Goal: Entertainment & Leisure: Consume media (video, audio)

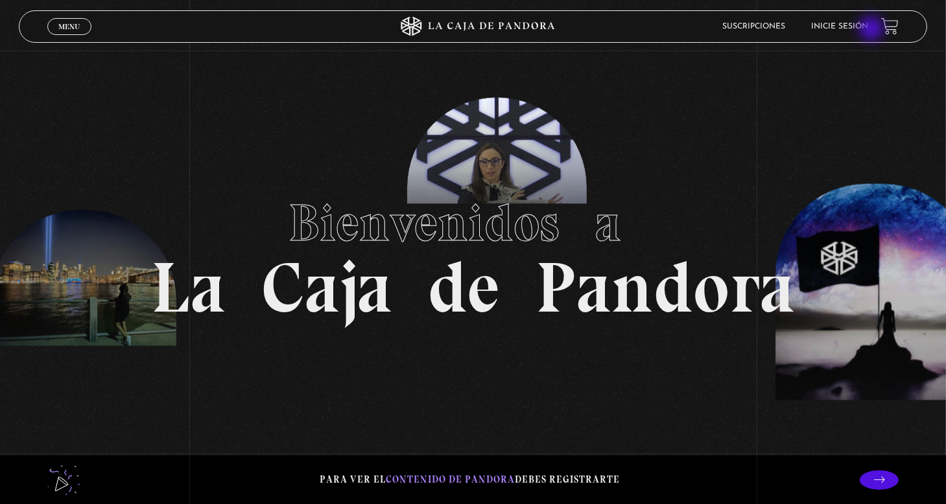
click at [868, 30] on link "Inicie sesión" at bounding box center [839, 27] width 57 height 8
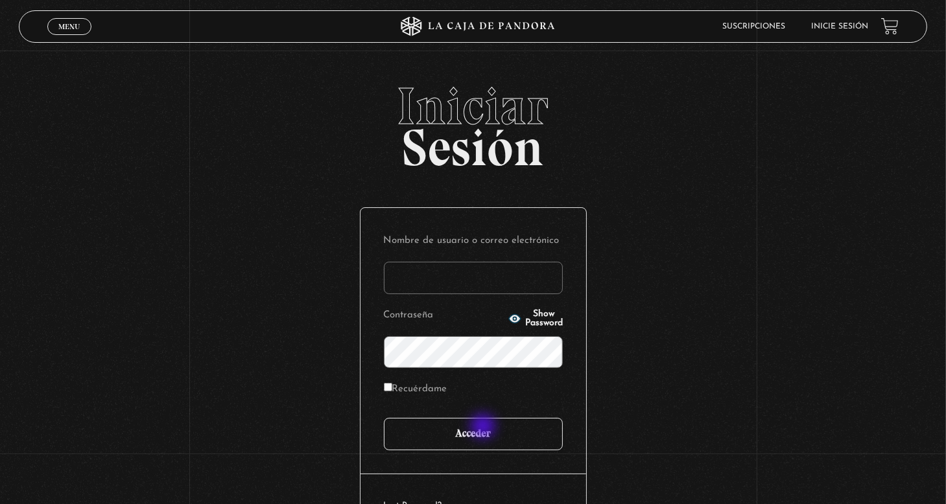
type input "nery"
click at [484, 428] on input "Acceder" at bounding box center [473, 434] width 179 height 32
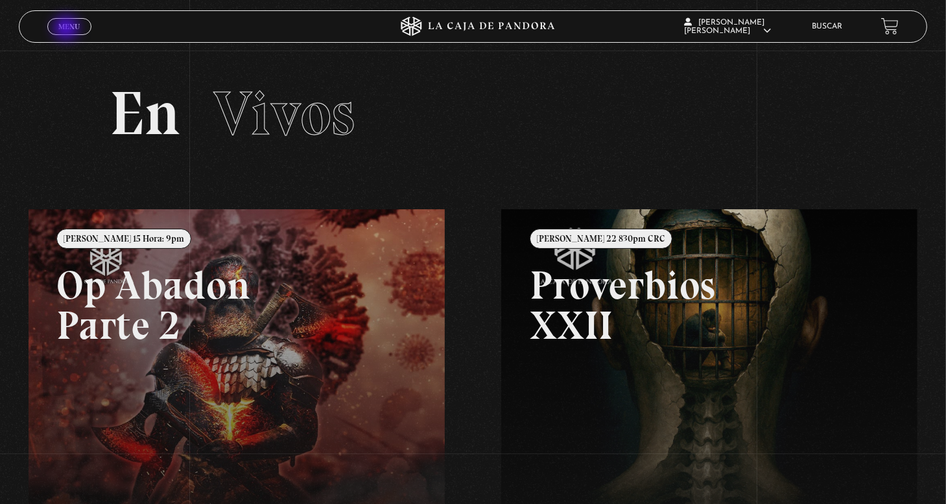
click at [67, 29] on span "Menu" at bounding box center [68, 27] width 21 height 8
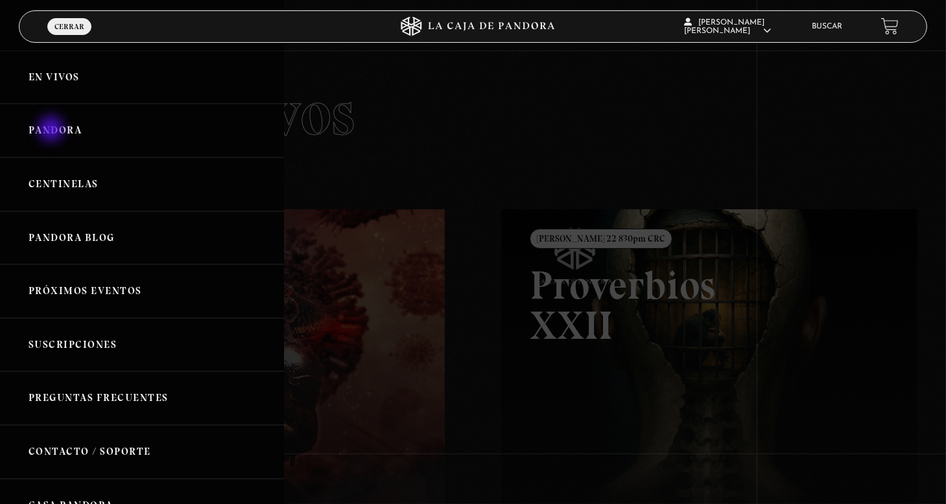
click at [53, 130] on link "Pandora" at bounding box center [142, 131] width 284 height 54
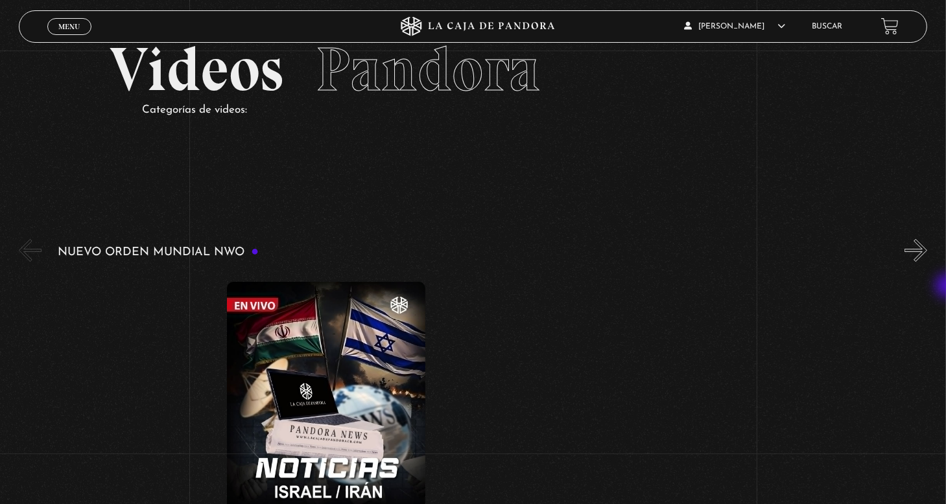
scroll to position [65, 0]
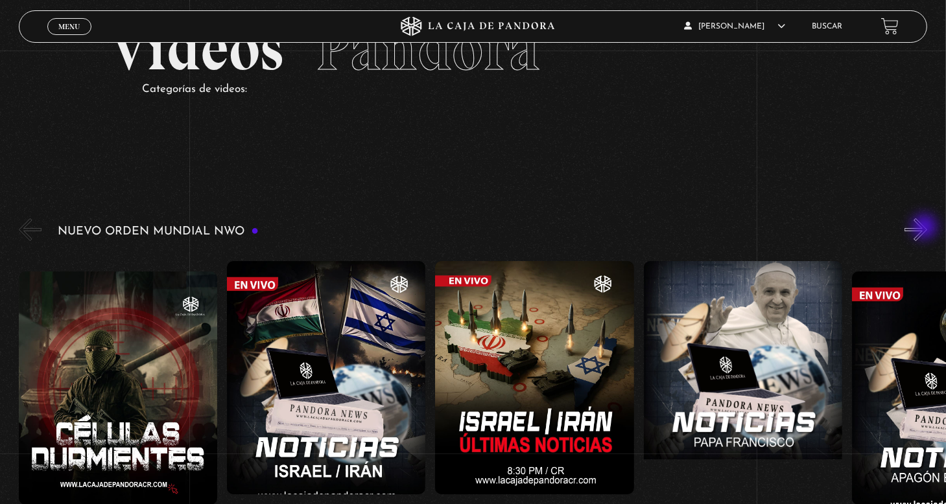
click at [926, 228] on button "»" at bounding box center [915, 229] width 23 height 23
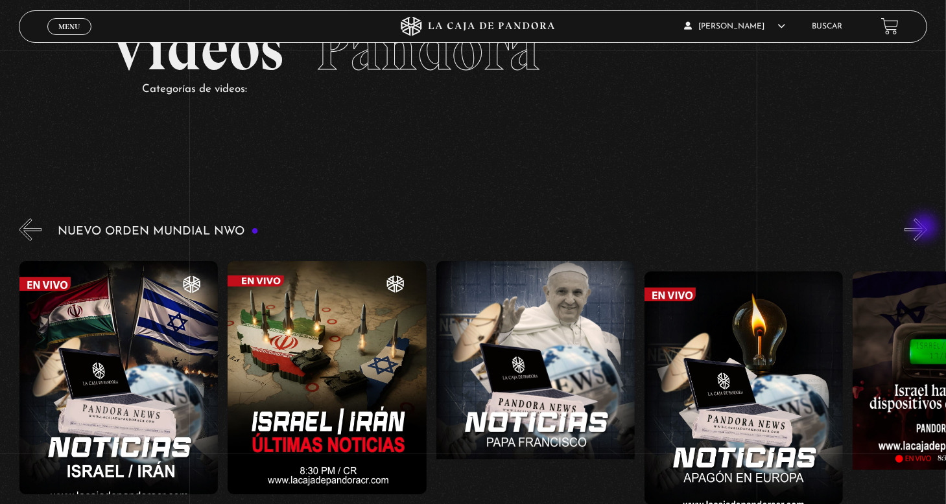
click at [926, 228] on button "»" at bounding box center [915, 229] width 23 height 23
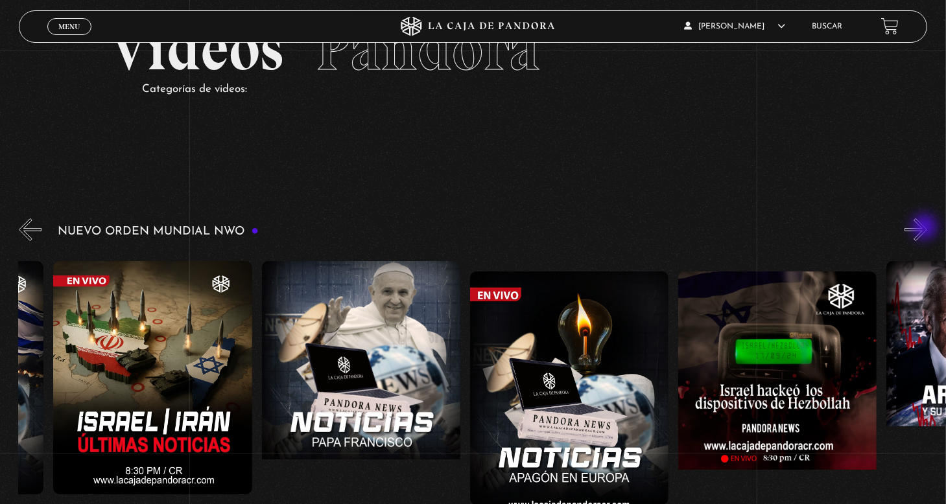
click at [926, 228] on button "»" at bounding box center [915, 229] width 23 height 23
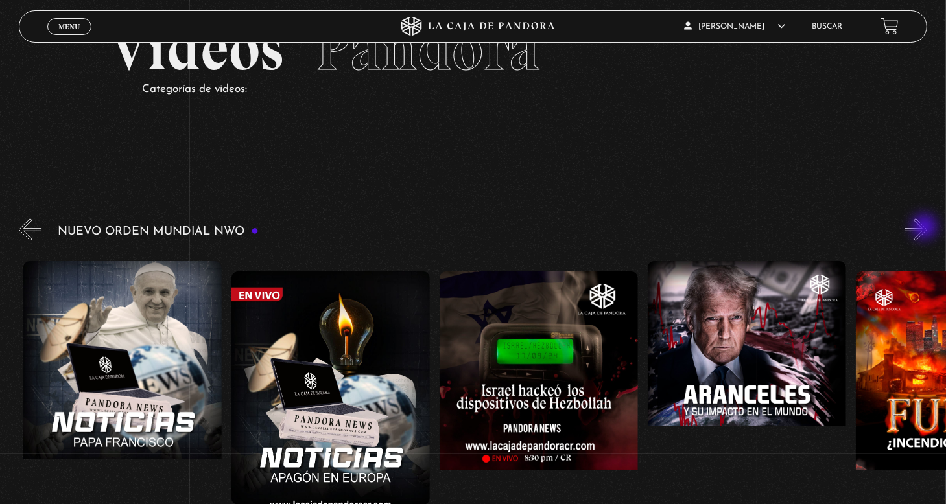
click at [926, 228] on button "»" at bounding box center [915, 229] width 23 height 23
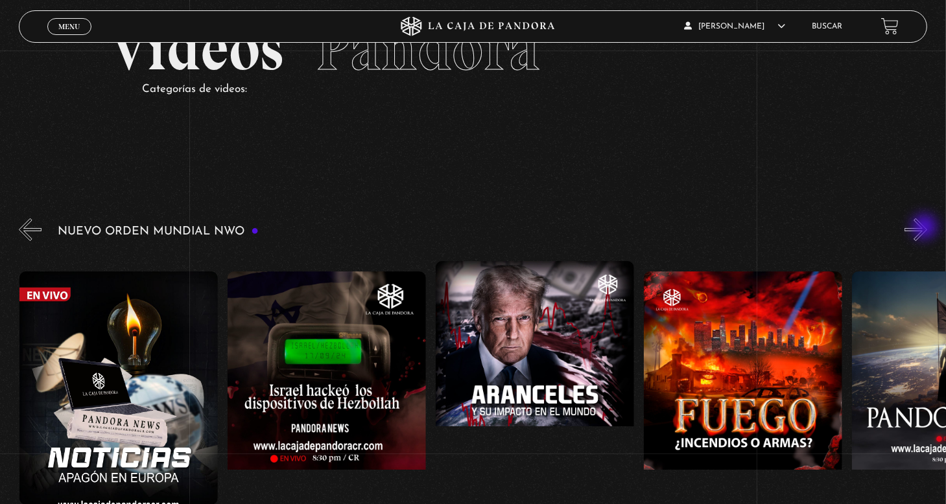
click at [926, 228] on button "»" at bounding box center [915, 229] width 23 height 23
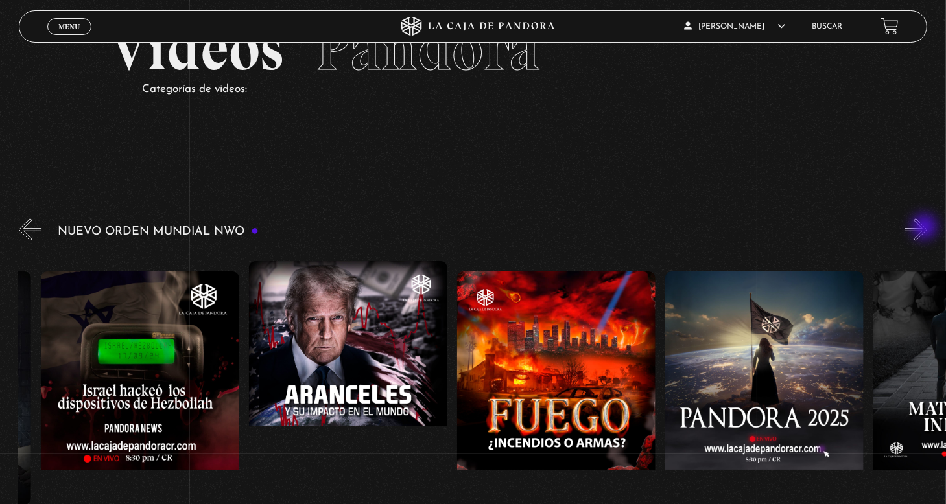
click at [926, 228] on button "»" at bounding box center [915, 229] width 23 height 23
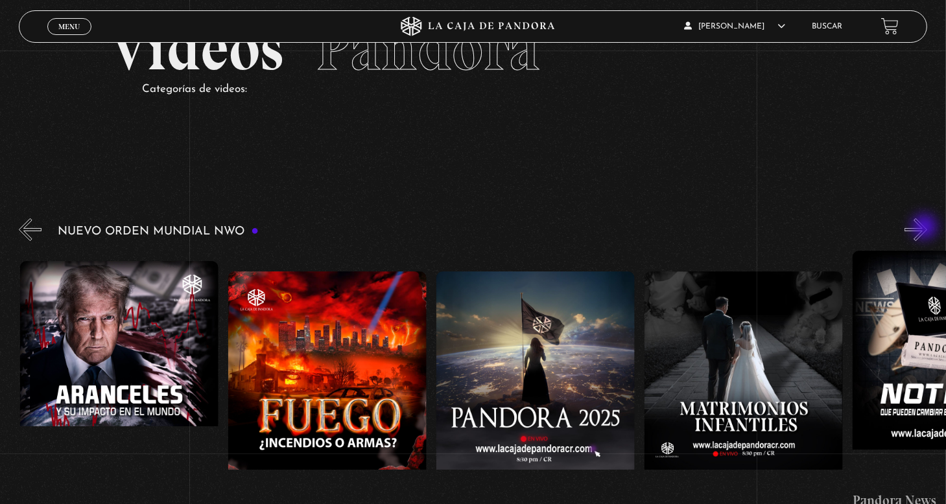
click at [926, 228] on button "»" at bounding box center [915, 229] width 23 height 23
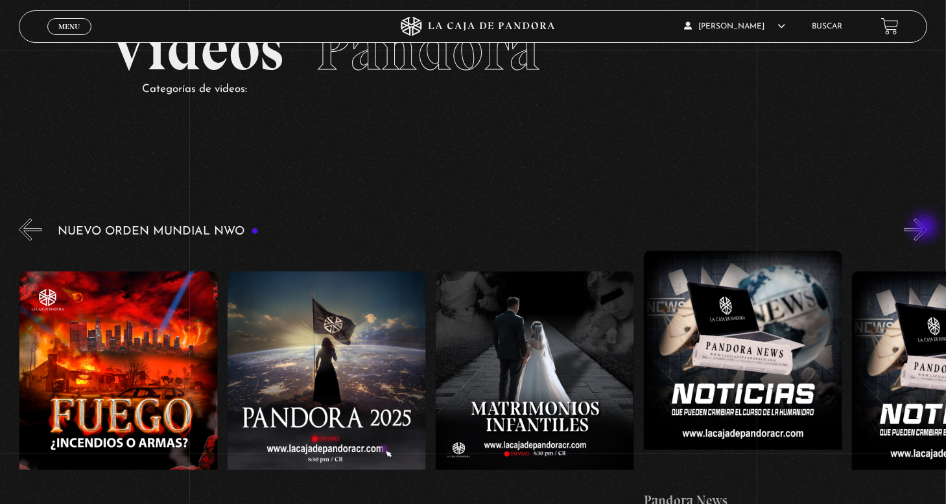
click at [926, 228] on button "»" at bounding box center [915, 229] width 23 height 23
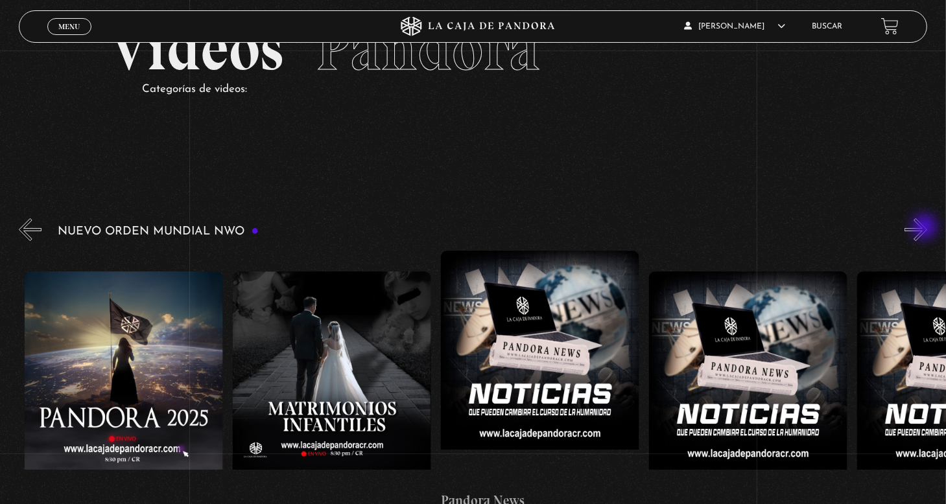
click at [926, 228] on button "»" at bounding box center [915, 229] width 23 height 23
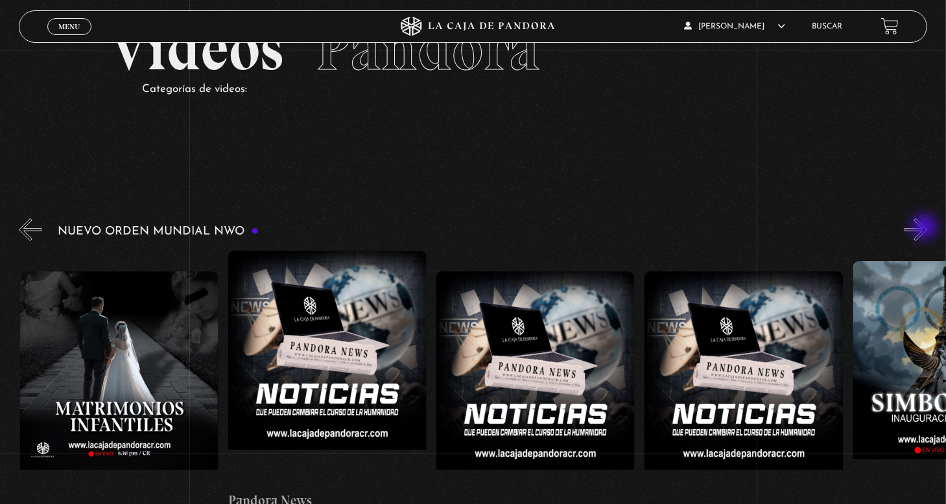
click at [926, 228] on button "»" at bounding box center [915, 229] width 23 height 23
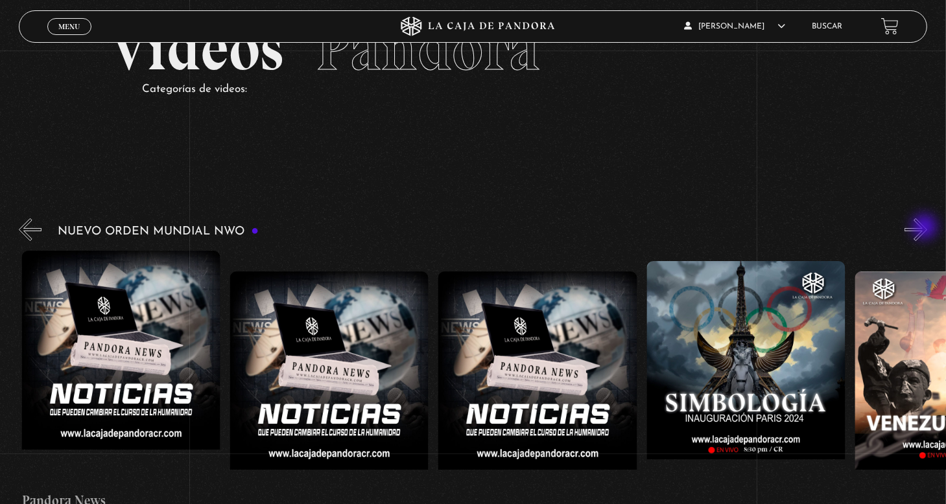
click at [926, 228] on button "»" at bounding box center [915, 229] width 23 height 23
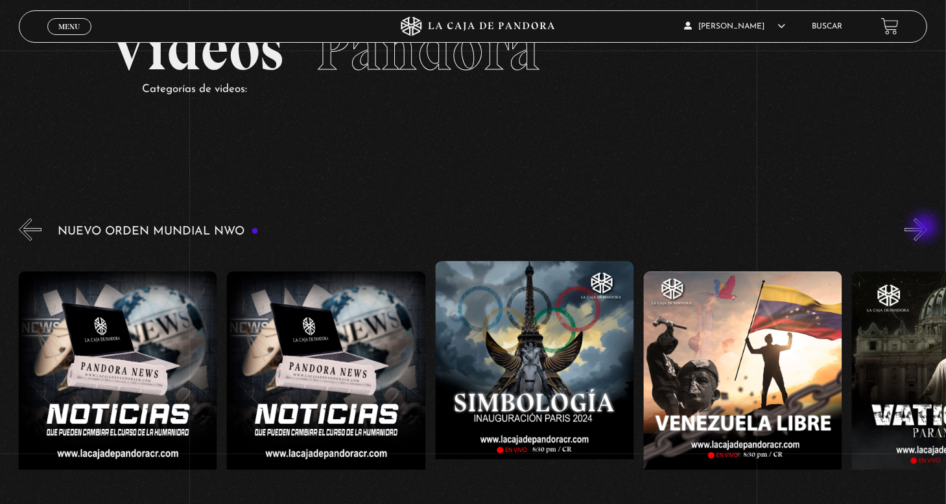
click at [926, 228] on button "»" at bounding box center [915, 229] width 23 height 23
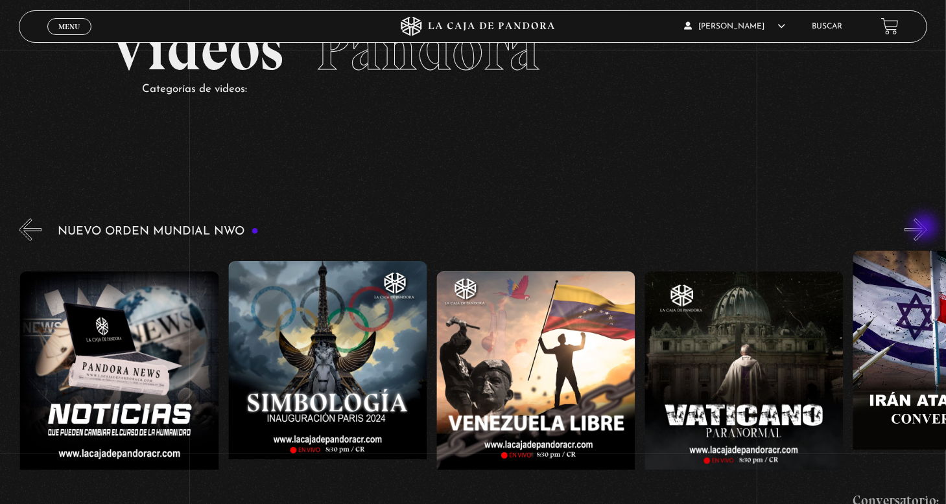
click at [926, 228] on button "»" at bounding box center [915, 229] width 23 height 23
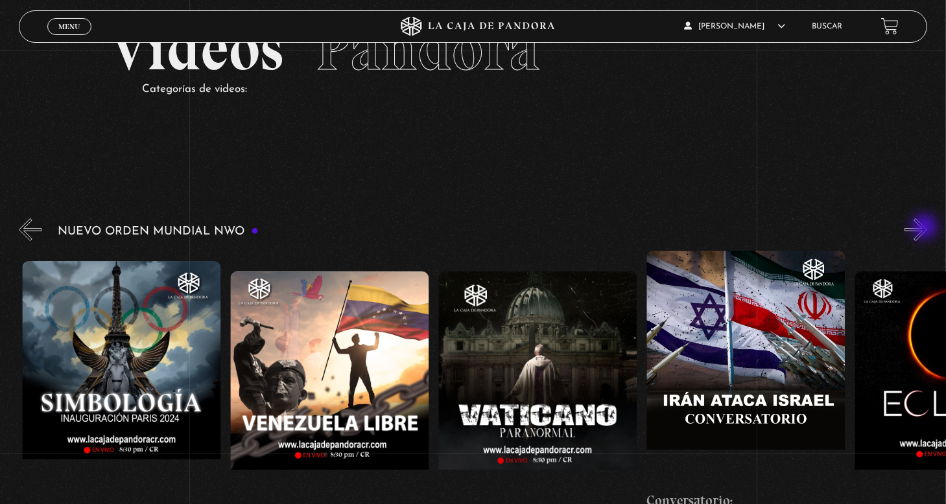
click at [926, 228] on button "»" at bounding box center [915, 229] width 23 height 23
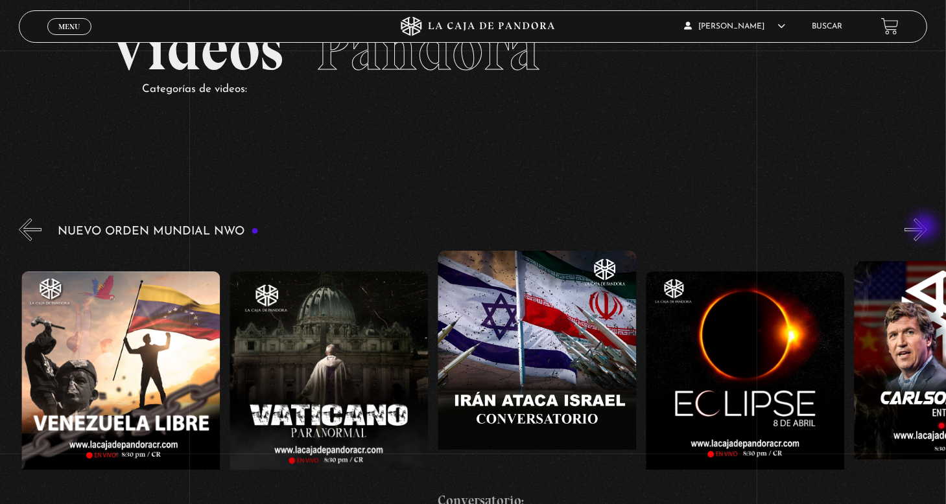
click at [926, 228] on button "»" at bounding box center [915, 229] width 23 height 23
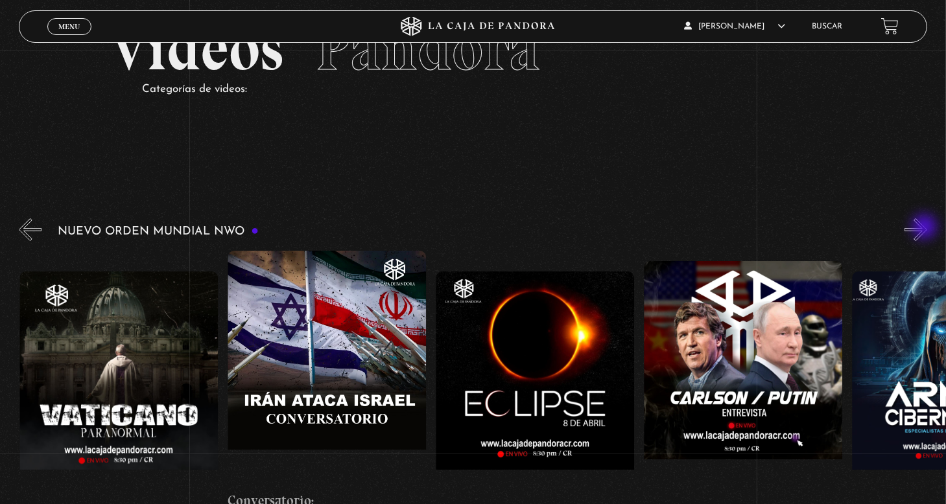
click at [926, 228] on button "»" at bounding box center [915, 229] width 23 height 23
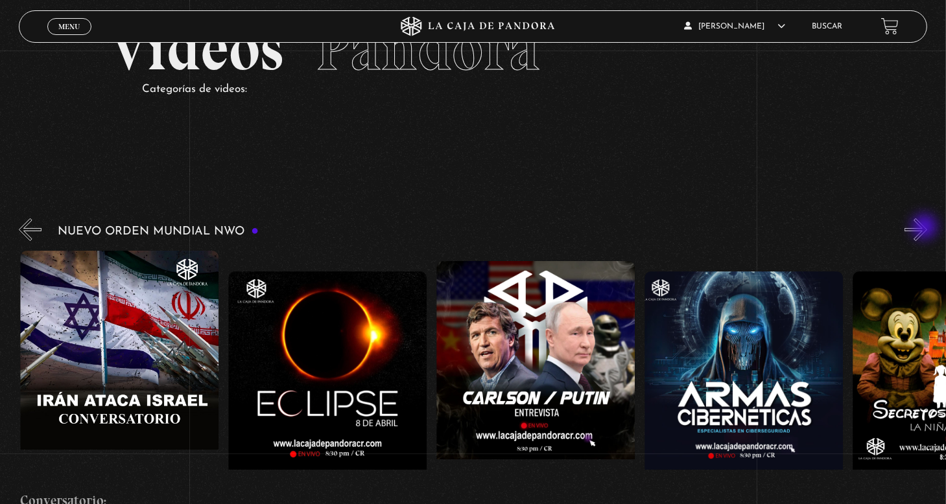
click at [926, 228] on button "»" at bounding box center [915, 229] width 23 height 23
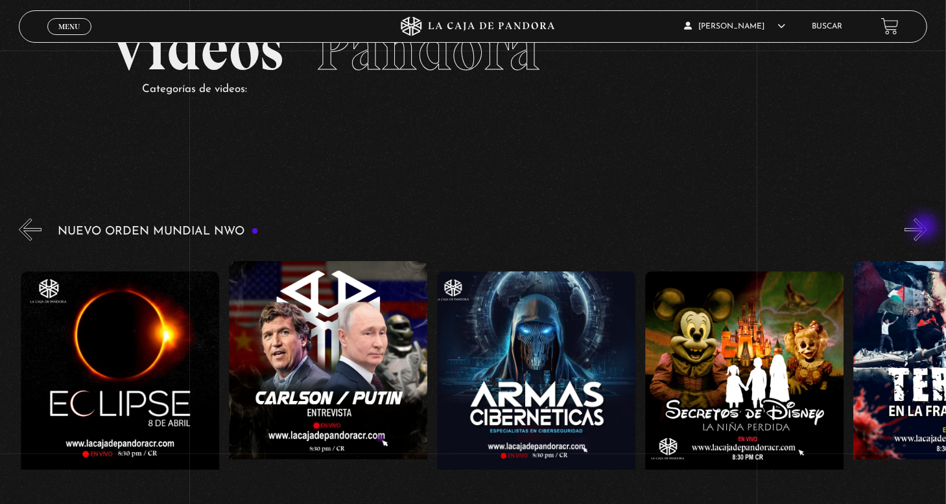
click at [926, 228] on button "»" at bounding box center [915, 229] width 23 height 23
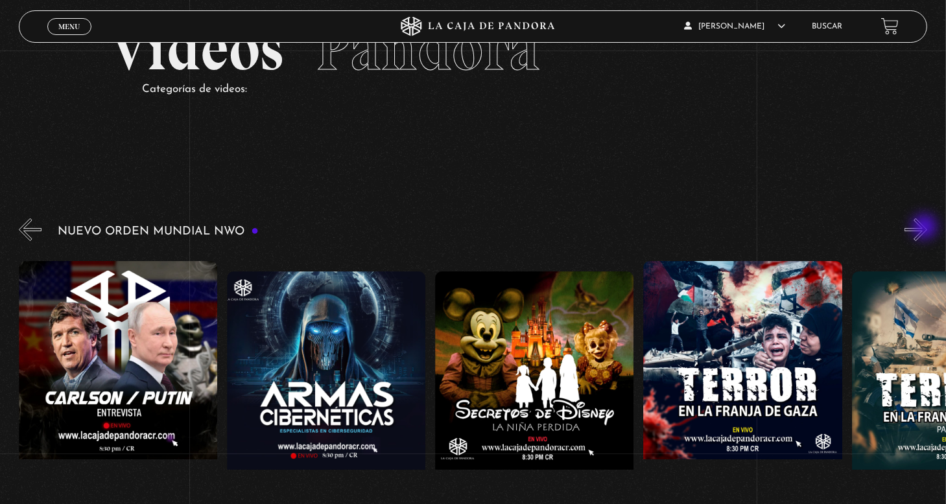
click at [926, 228] on button "»" at bounding box center [915, 229] width 23 height 23
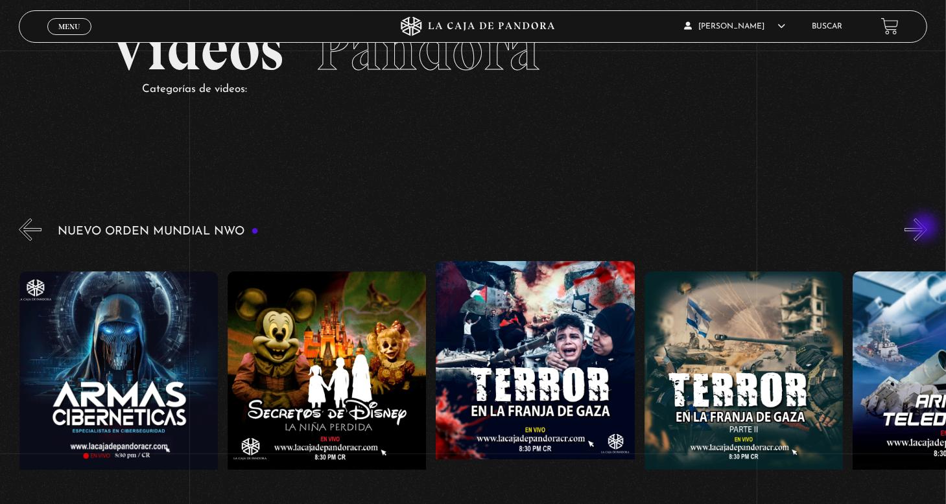
click at [926, 228] on button "»" at bounding box center [915, 229] width 23 height 23
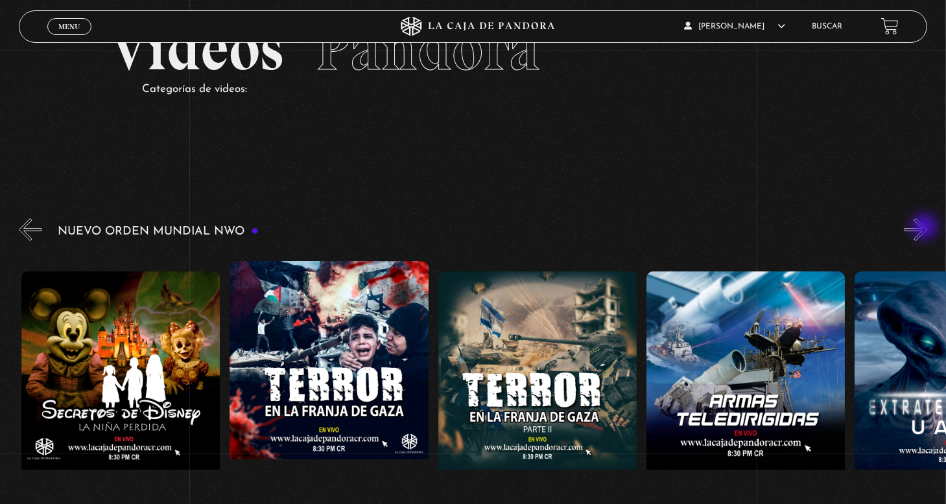
click at [926, 228] on button "»" at bounding box center [915, 229] width 23 height 23
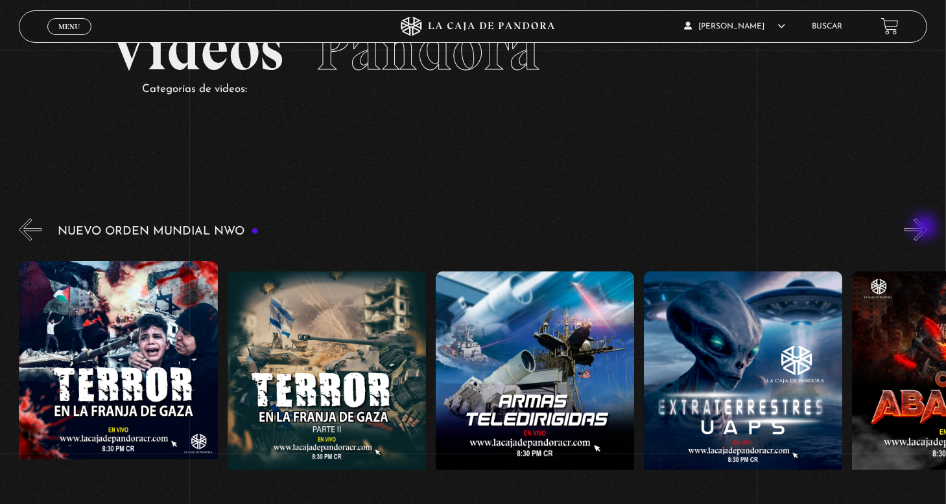
click at [926, 228] on button "»" at bounding box center [915, 229] width 23 height 23
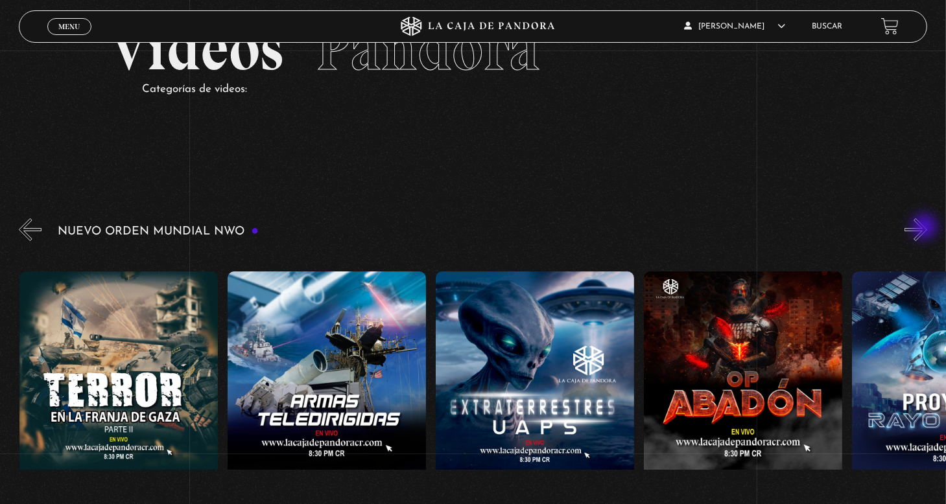
click at [926, 228] on button "»" at bounding box center [915, 229] width 23 height 23
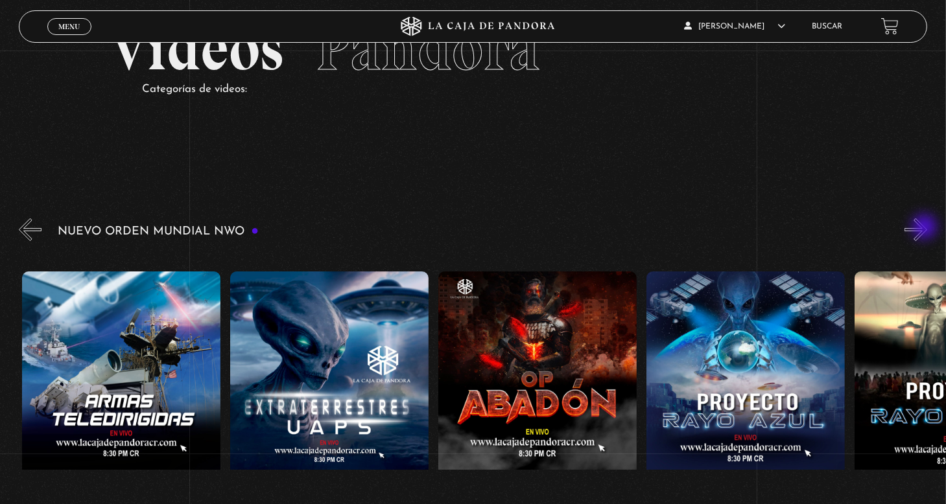
click at [926, 228] on button "»" at bounding box center [915, 229] width 23 height 23
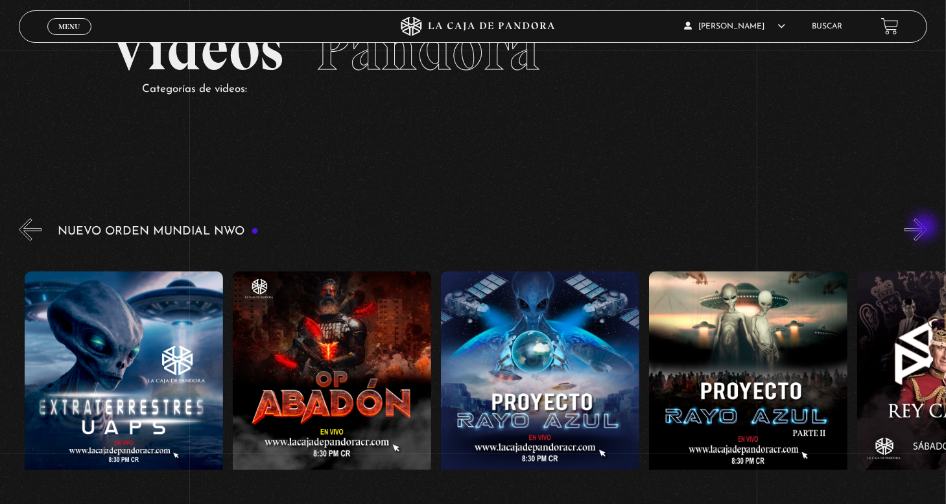
click at [926, 228] on button "»" at bounding box center [915, 229] width 23 height 23
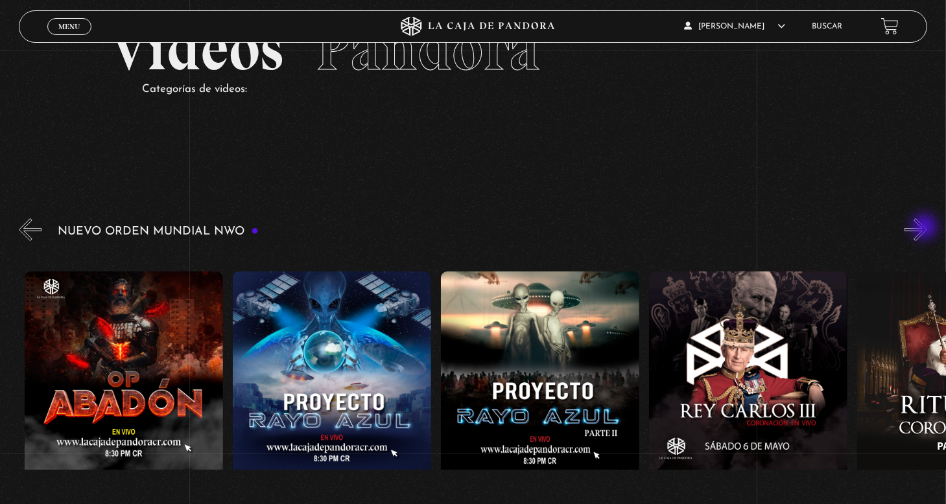
click at [926, 228] on button "»" at bounding box center [915, 229] width 23 height 23
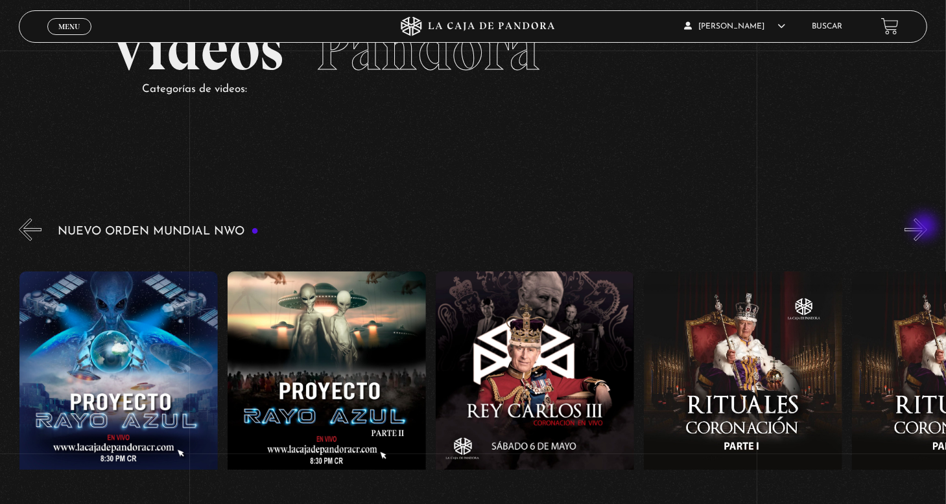
click at [924, 224] on button "»" at bounding box center [915, 229] width 23 height 23
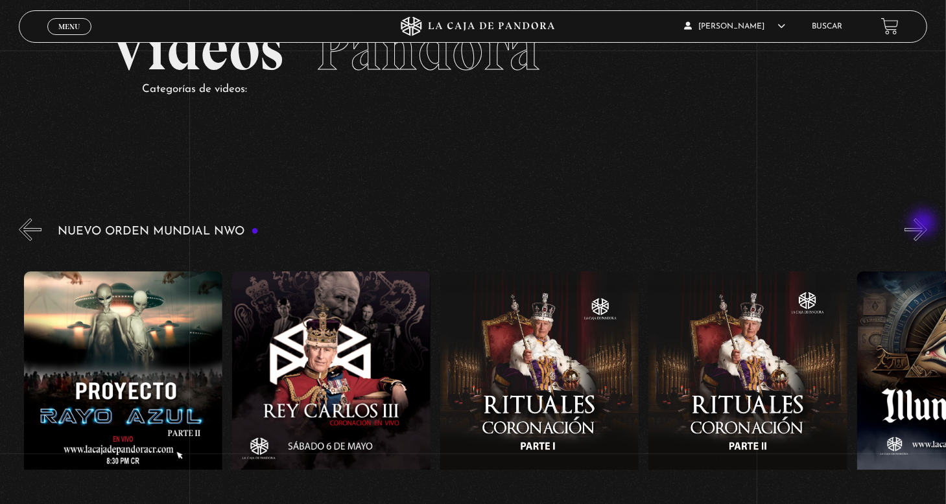
click at [924, 224] on button "»" at bounding box center [915, 229] width 23 height 23
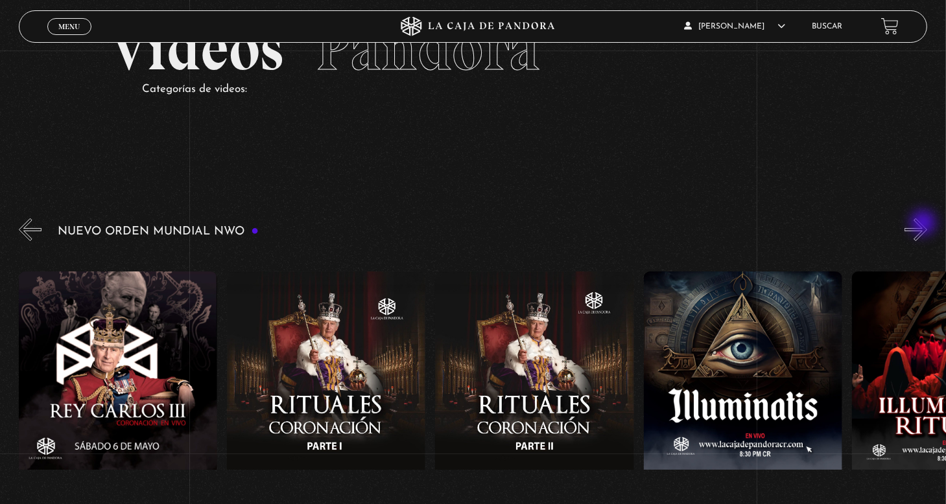
click at [924, 224] on button "»" at bounding box center [915, 229] width 23 height 23
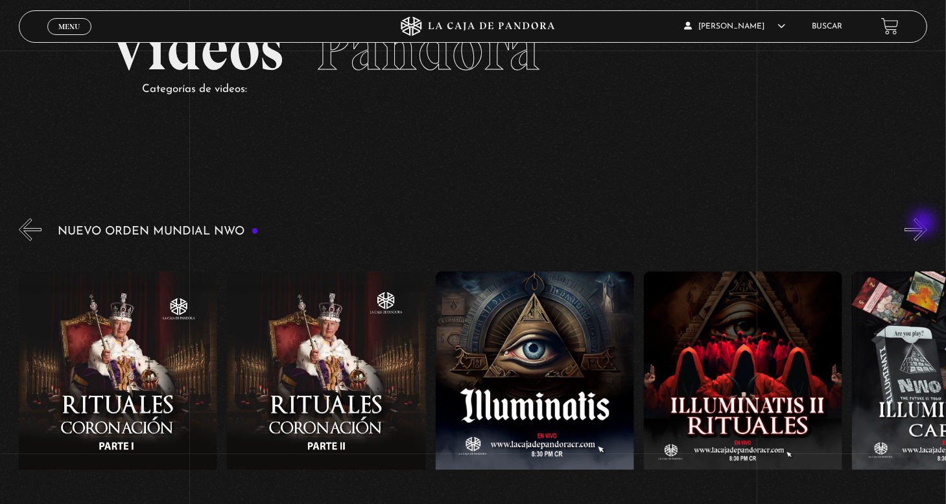
click at [924, 224] on button "»" at bounding box center [915, 229] width 23 height 23
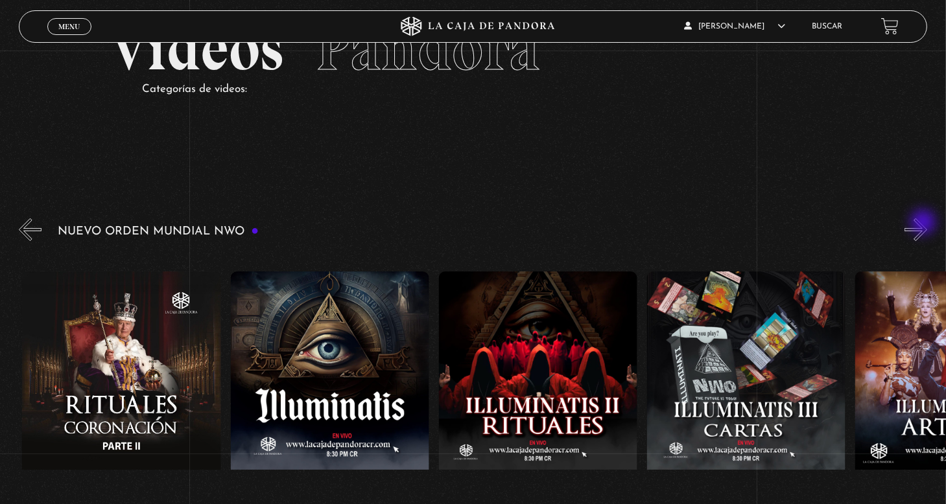
click at [924, 224] on button "»" at bounding box center [915, 229] width 23 height 23
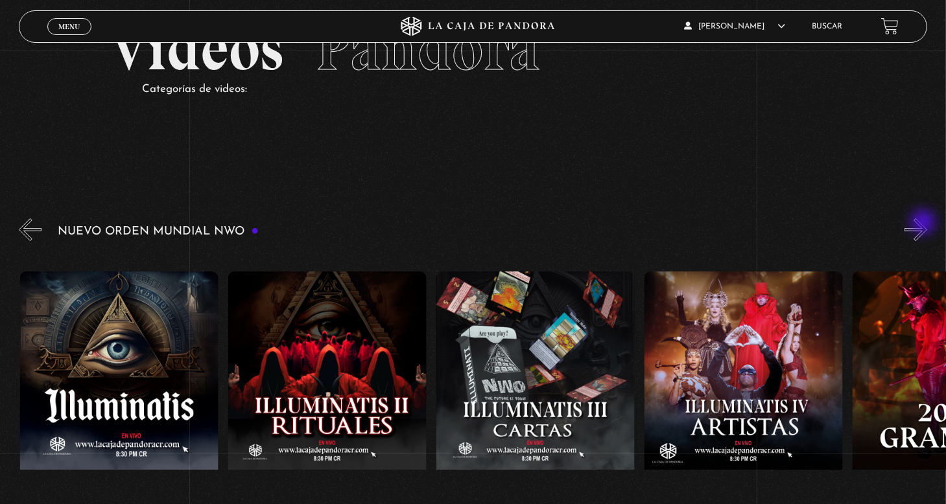
click at [924, 224] on button "»" at bounding box center [915, 229] width 23 height 23
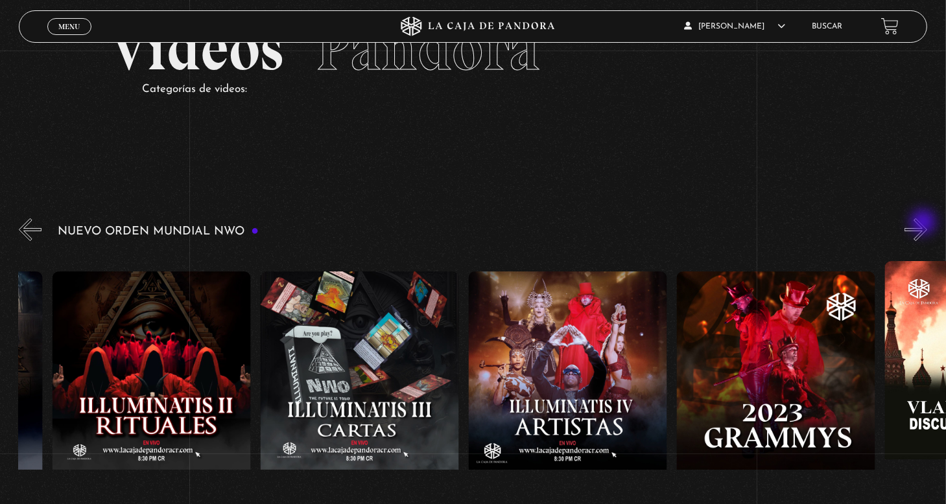
click at [924, 224] on button "»" at bounding box center [915, 229] width 23 height 23
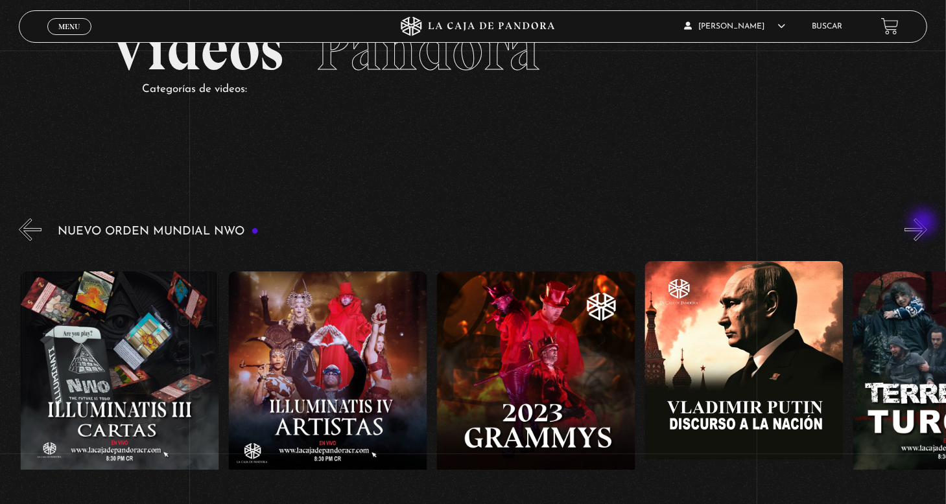
click at [924, 224] on button "»" at bounding box center [915, 229] width 23 height 23
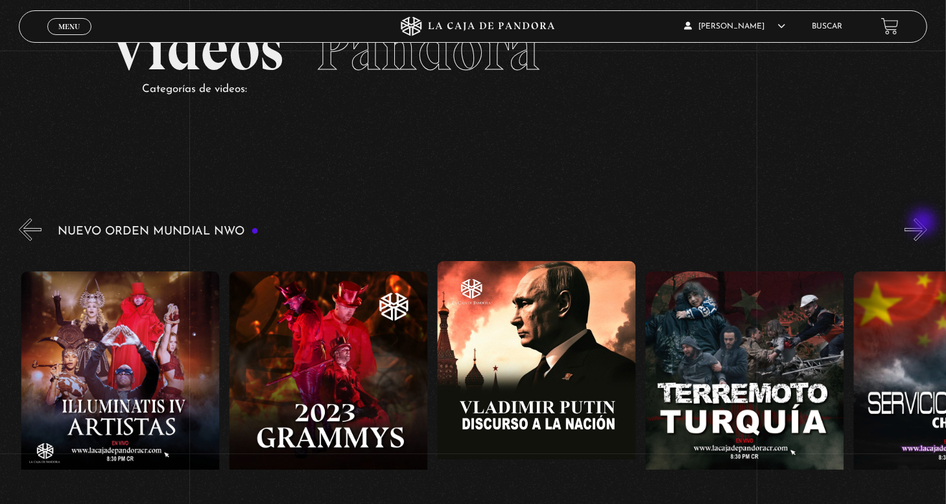
click at [924, 224] on button "»" at bounding box center [915, 229] width 23 height 23
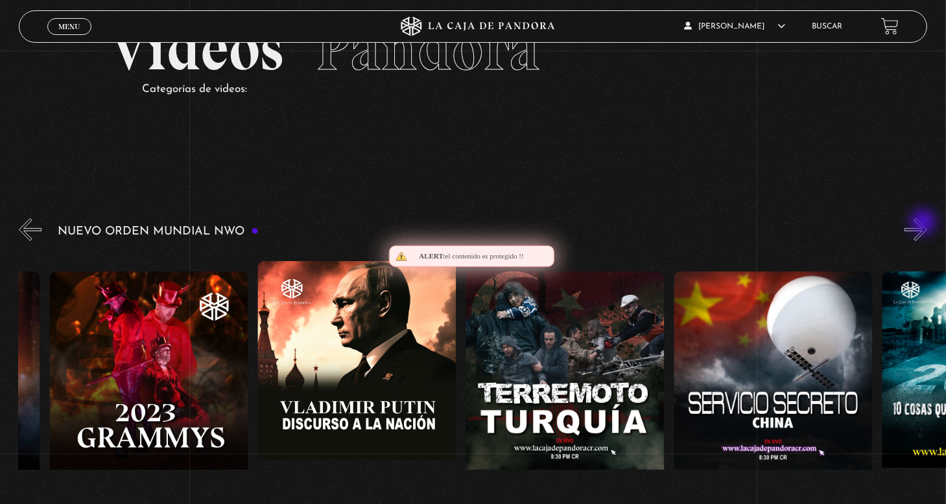
click at [924, 224] on button "»" at bounding box center [915, 229] width 23 height 23
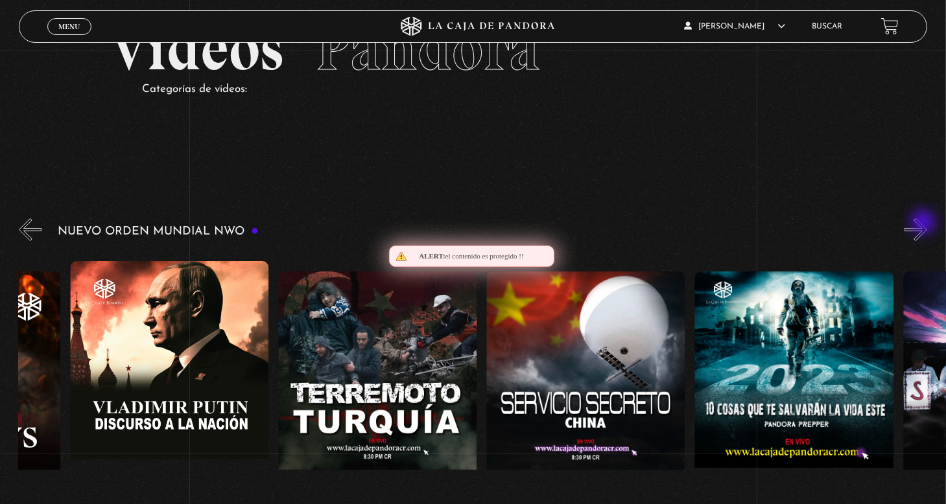
click at [924, 224] on button "»" at bounding box center [915, 229] width 23 height 23
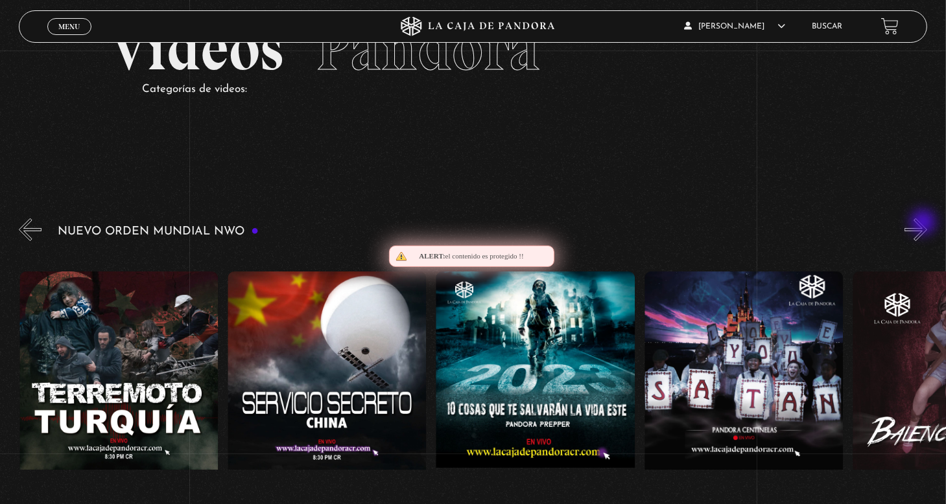
click at [924, 224] on button "»" at bounding box center [915, 229] width 23 height 23
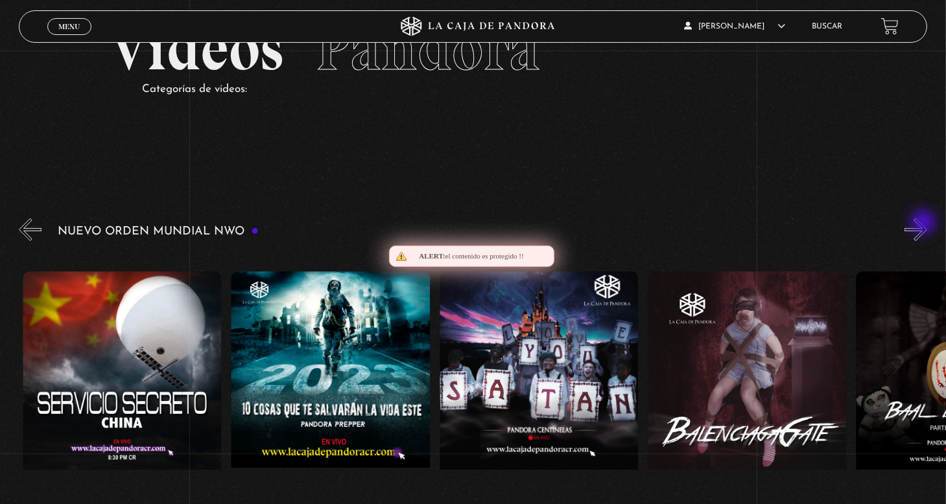
click at [924, 224] on button "»" at bounding box center [915, 229] width 23 height 23
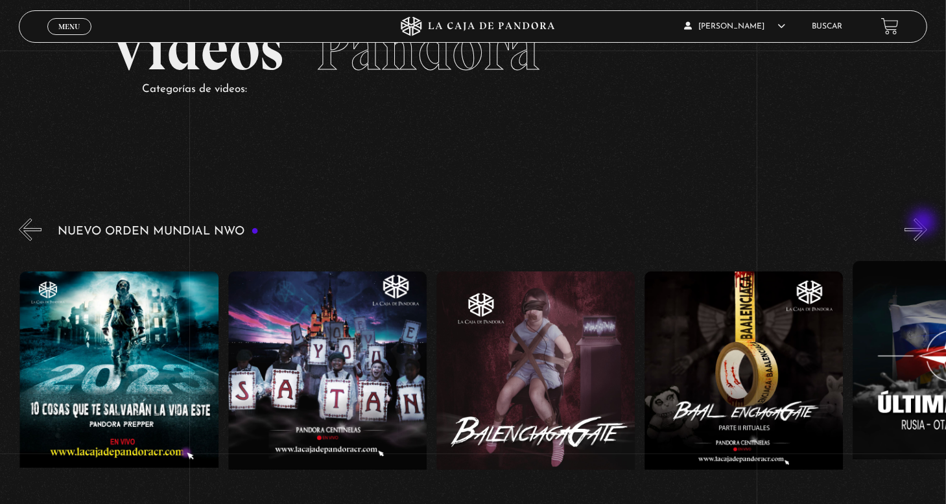
scroll to position [0, 8119]
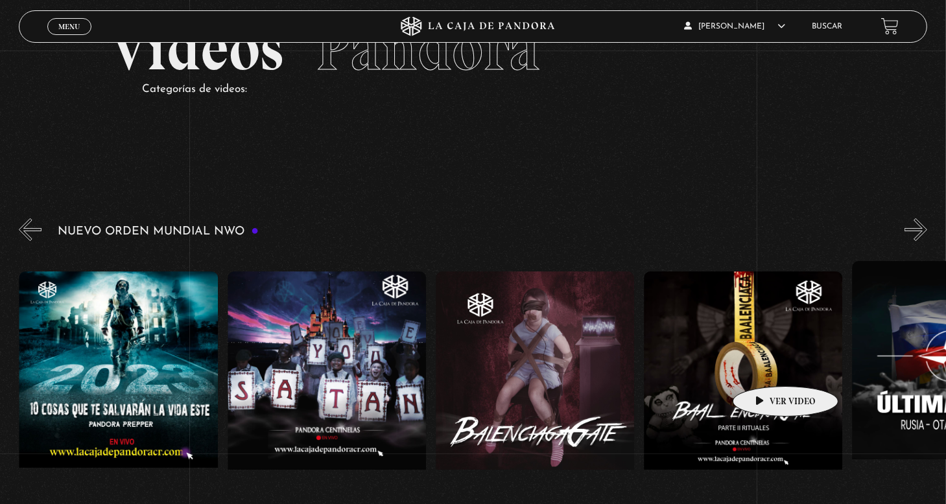
click at [765, 367] on figure at bounding box center [743, 388] width 198 height 233
click at [765, 368] on figure at bounding box center [743, 388] width 198 height 233
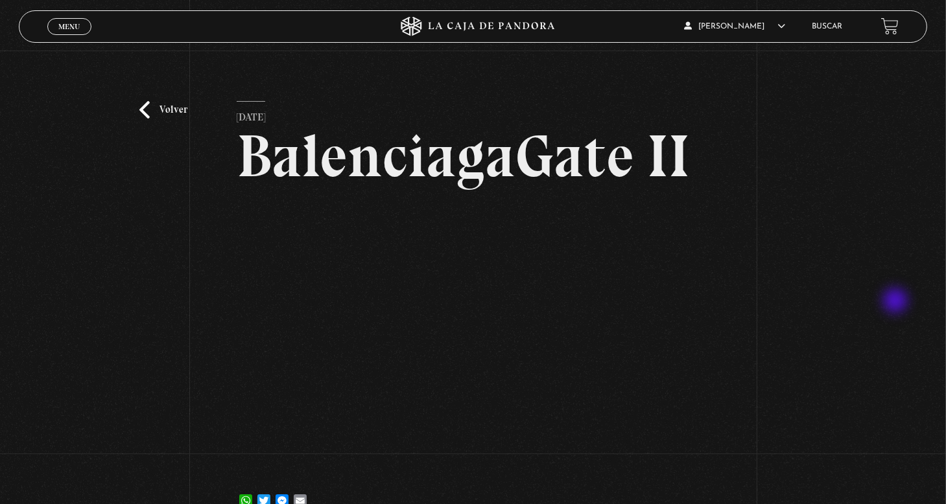
click at [897, 302] on div "Volver 8 diciembre, 2022 BalenciagaGate II WhatsApp Twitter Messenger Email" at bounding box center [473, 291] width 946 height 480
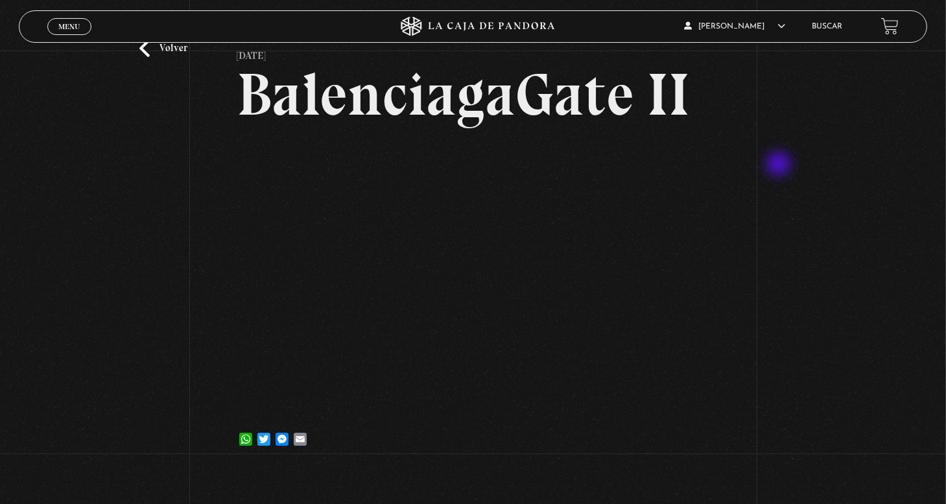
scroll to position [65, 0]
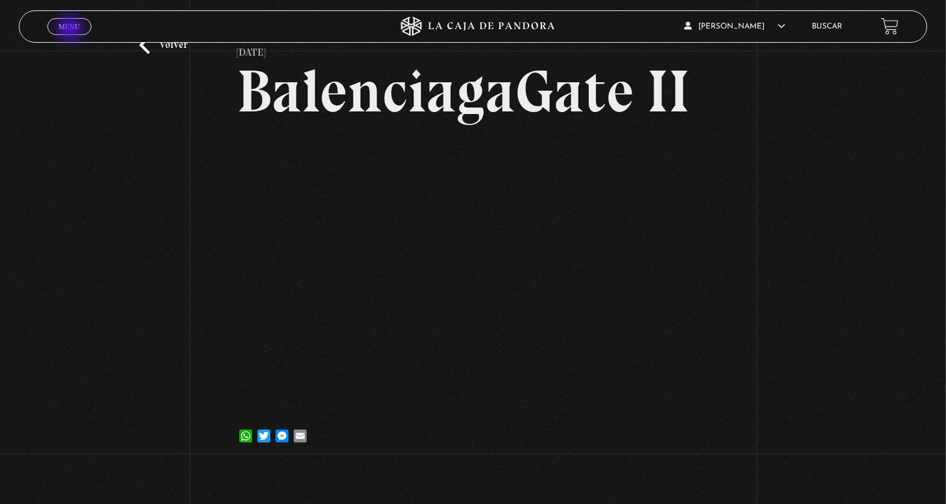
click at [71, 30] on span "Menu" at bounding box center [68, 27] width 21 height 8
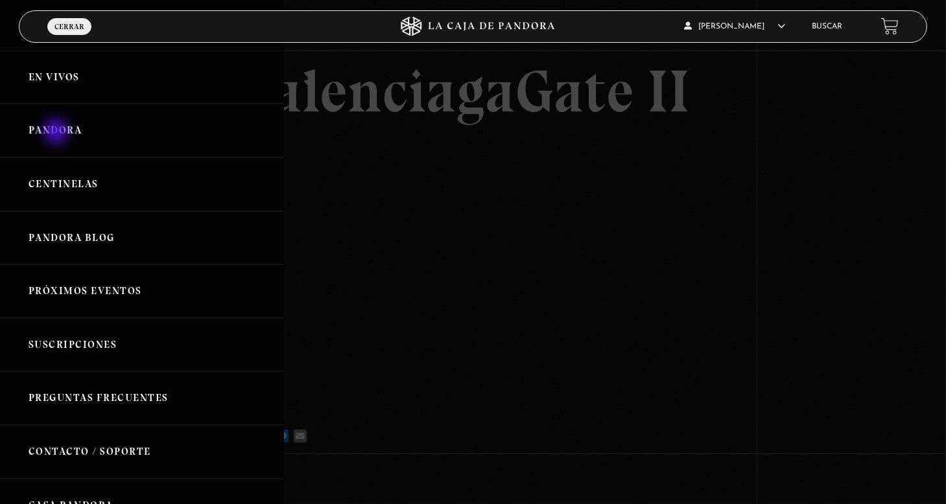
click at [58, 133] on link "Pandora" at bounding box center [142, 131] width 284 height 54
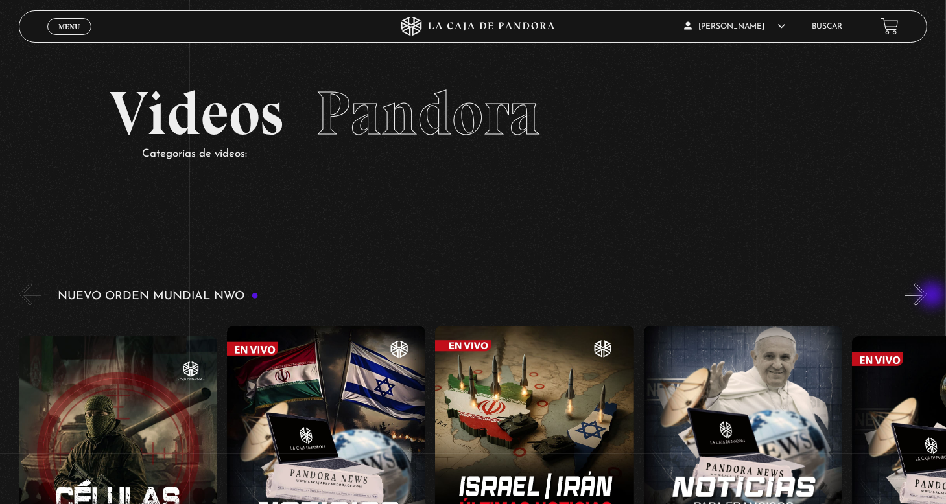
click at [927, 296] on button "»" at bounding box center [915, 294] width 23 height 23
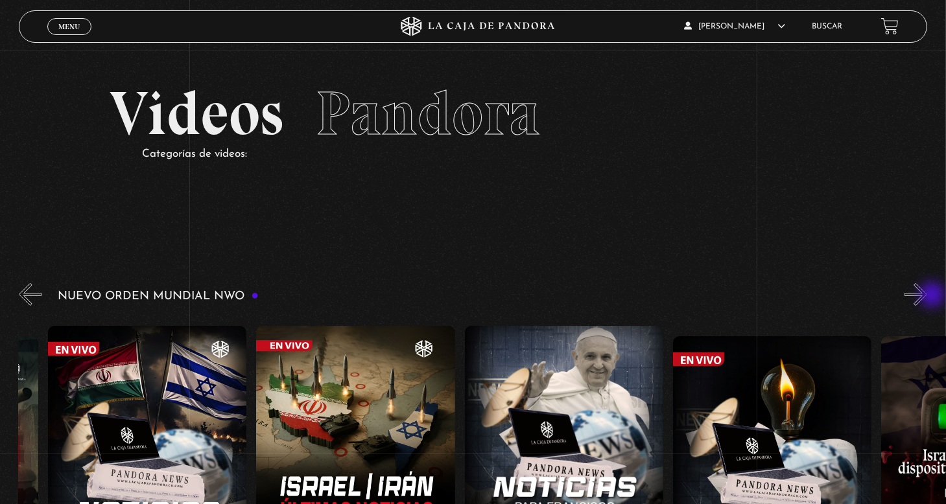
click at [927, 296] on button "»" at bounding box center [915, 294] width 23 height 23
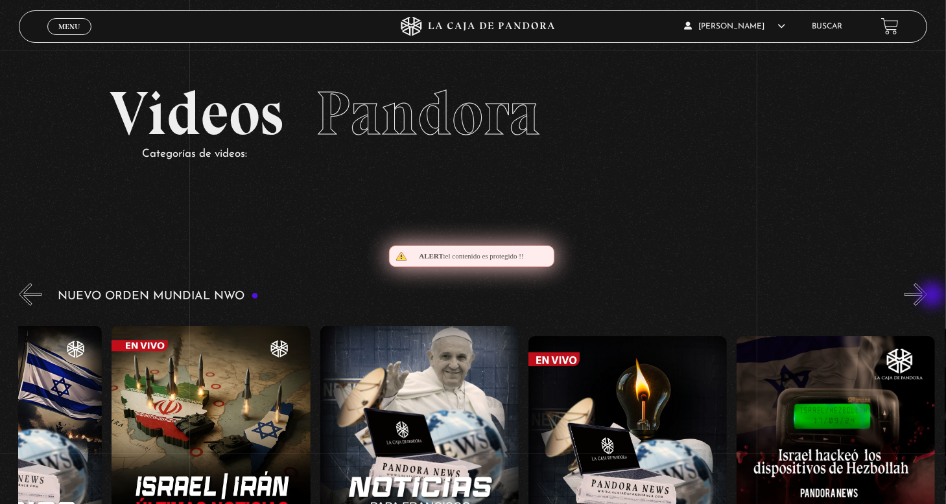
click at [927, 296] on button "»" at bounding box center [915, 294] width 23 height 23
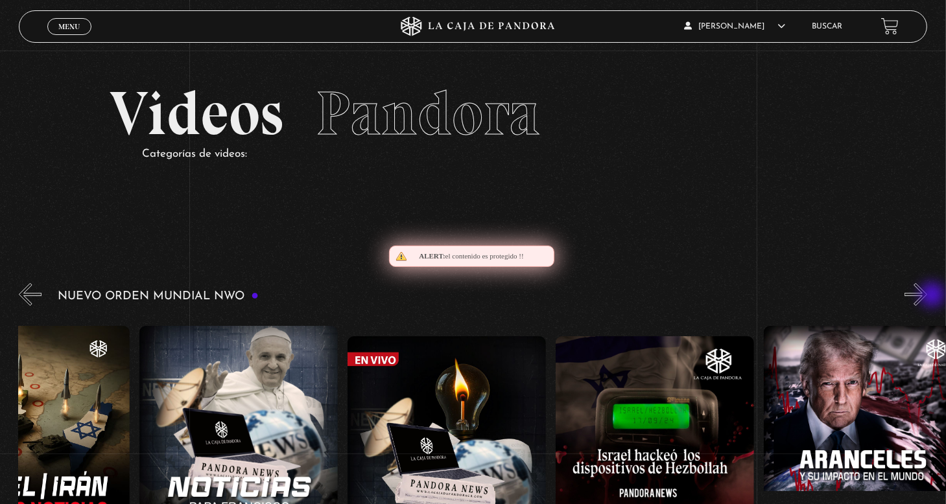
click at [927, 296] on button "»" at bounding box center [915, 294] width 23 height 23
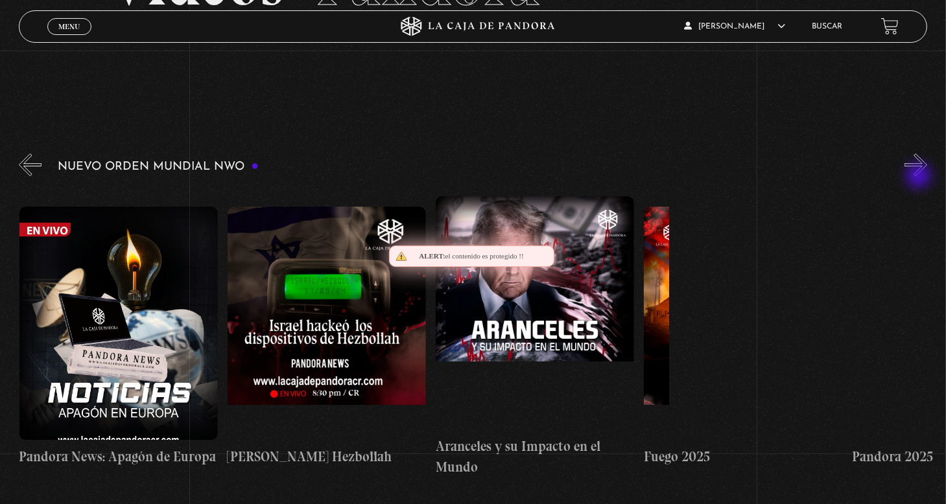
scroll to position [0, 832]
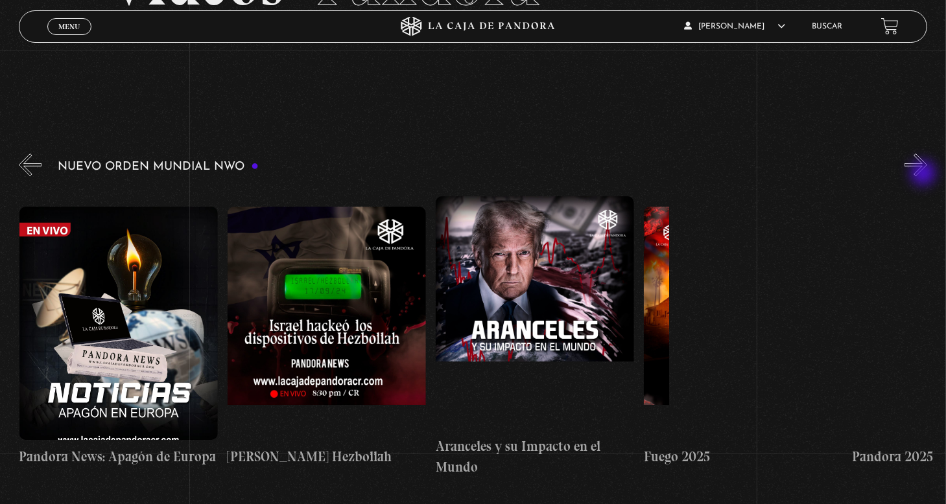
click at [924, 174] on button "»" at bounding box center [915, 165] width 23 height 23
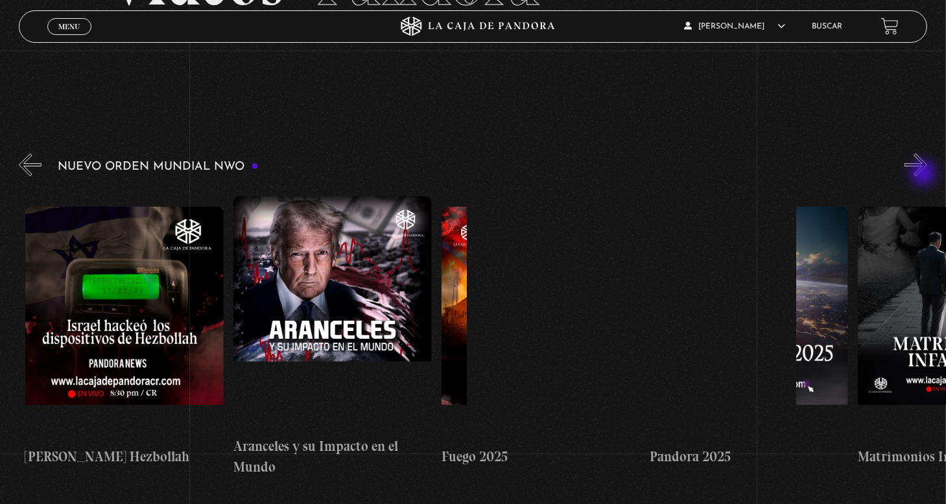
click at [924, 174] on button "»" at bounding box center [915, 165] width 23 height 23
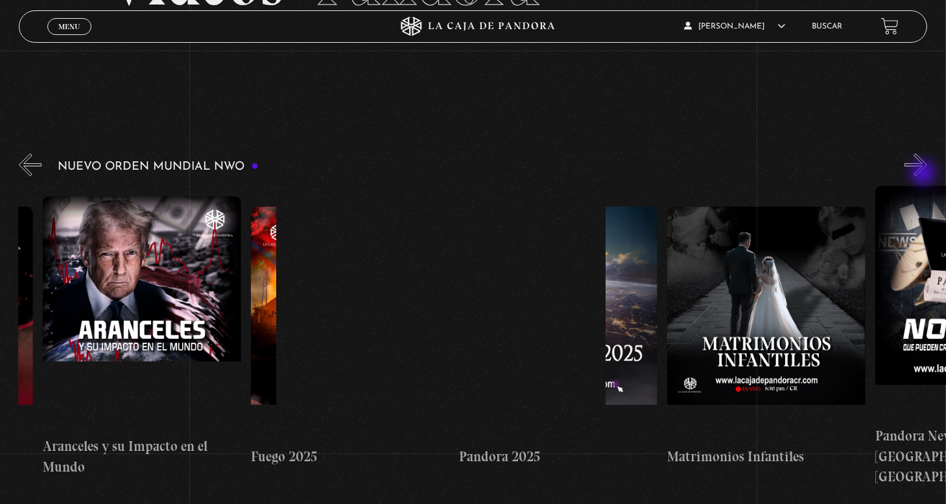
click at [924, 174] on button "»" at bounding box center [915, 165] width 23 height 23
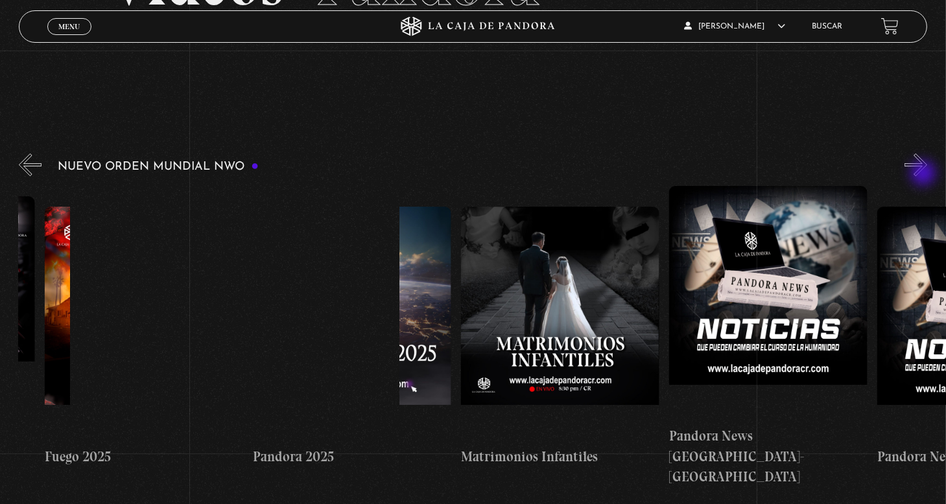
click at [924, 174] on button "»" at bounding box center [915, 165] width 23 height 23
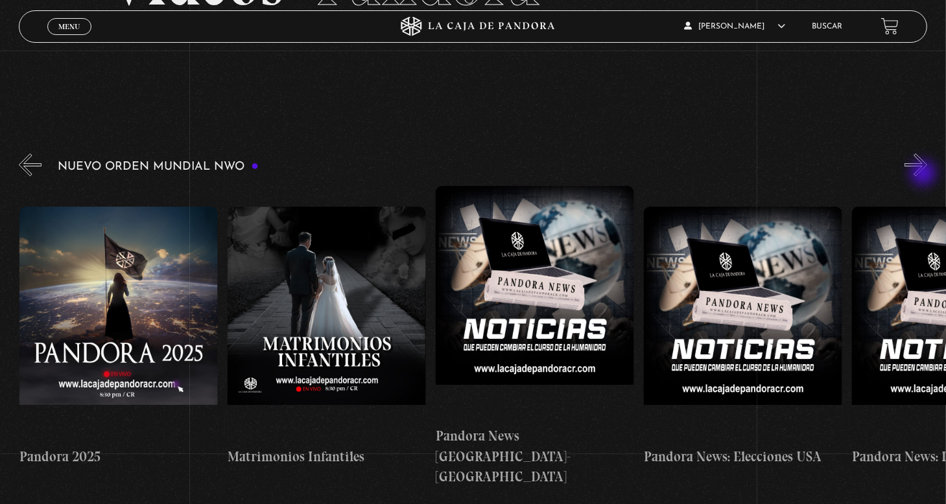
click at [924, 174] on button "»" at bounding box center [915, 165] width 23 height 23
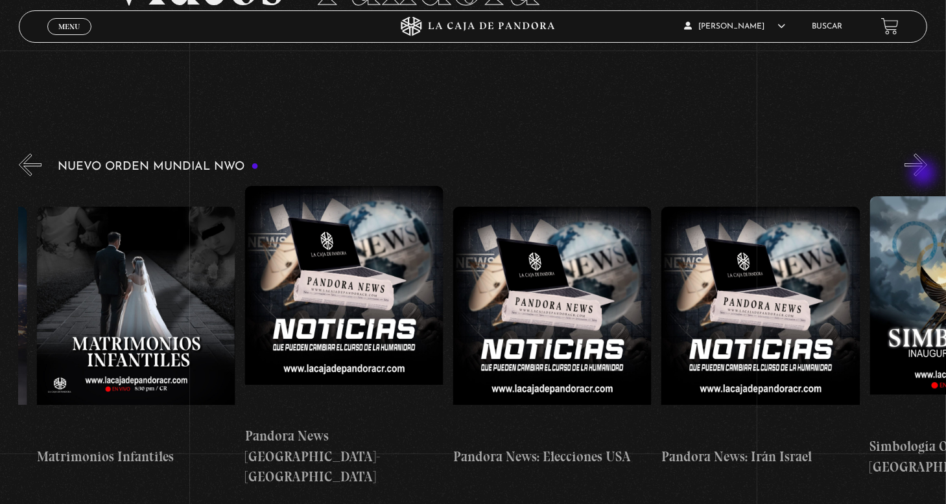
click at [924, 174] on button "»" at bounding box center [915, 165] width 23 height 23
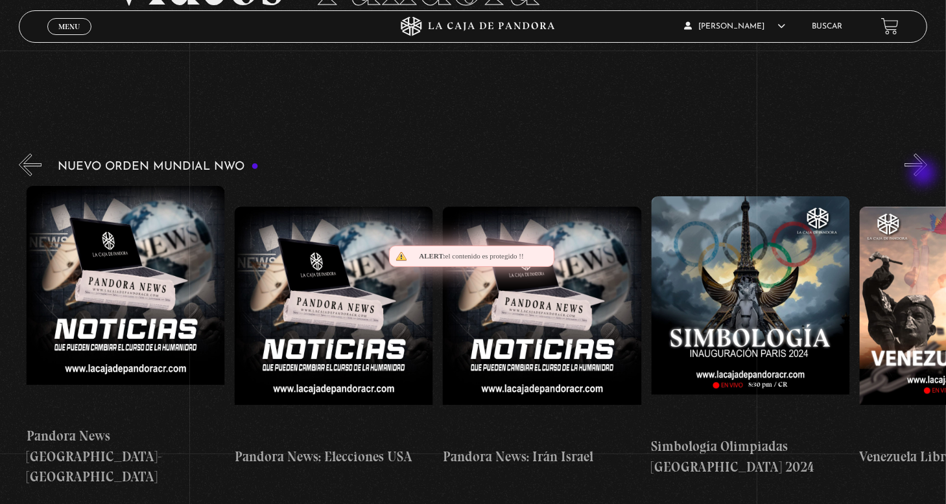
click at [924, 174] on button "»" at bounding box center [915, 165] width 23 height 23
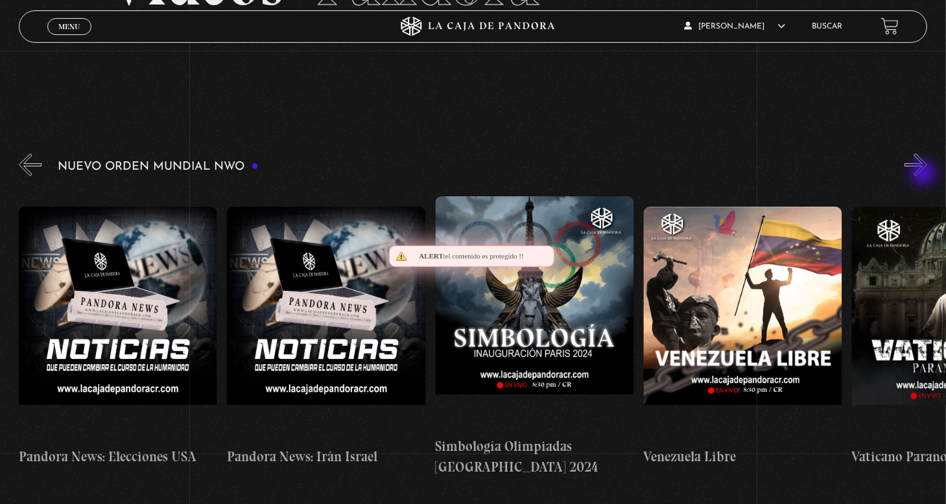
click at [924, 174] on button "»" at bounding box center [915, 165] width 23 height 23
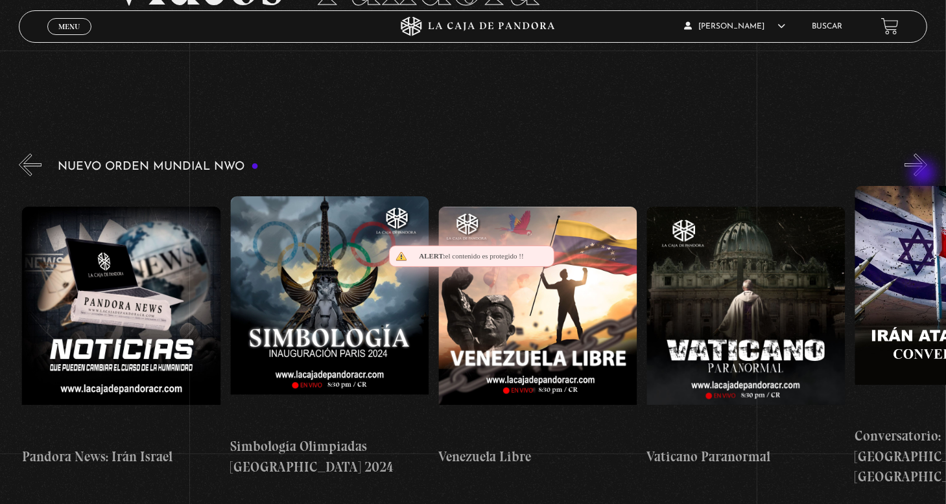
click at [924, 174] on button "»" at bounding box center [915, 165] width 23 height 23
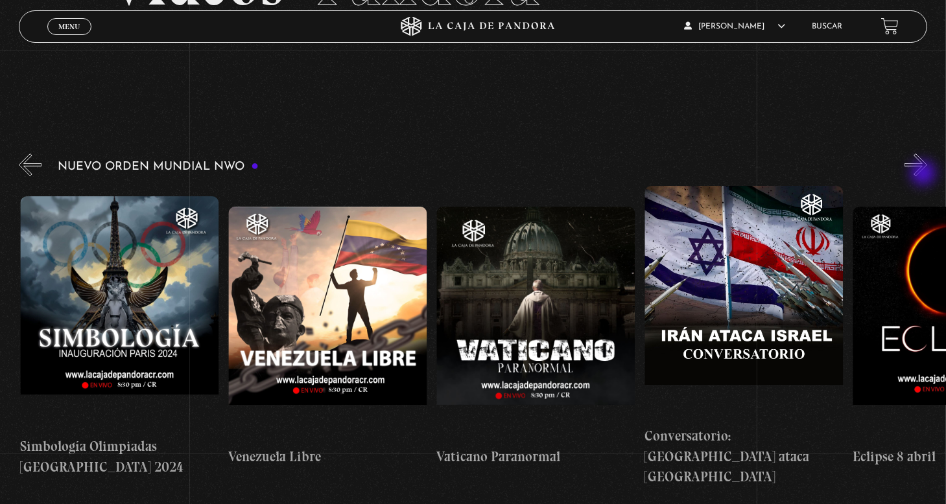
click at [924, 174] on button "»" at bounding box center [915, 165] width 23 height 23
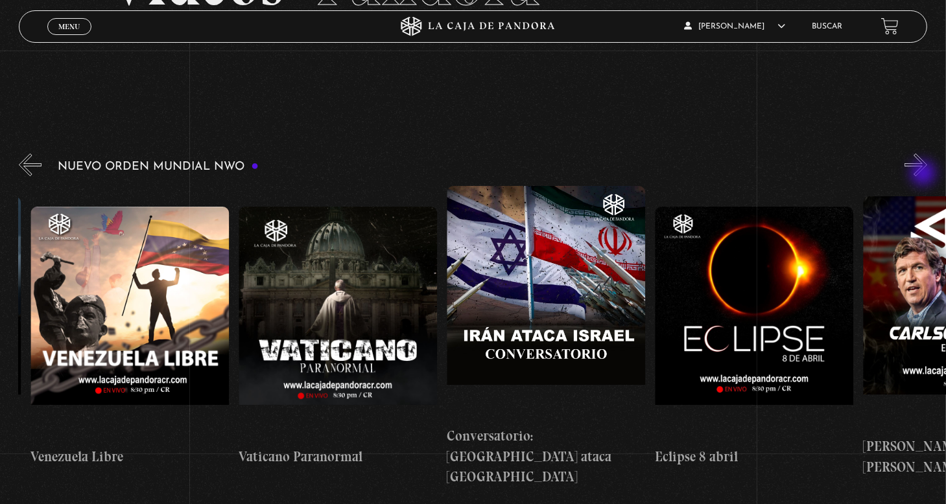
click at [924, 174] on button "»" at bounding box center [915, 165] width 23 height 23
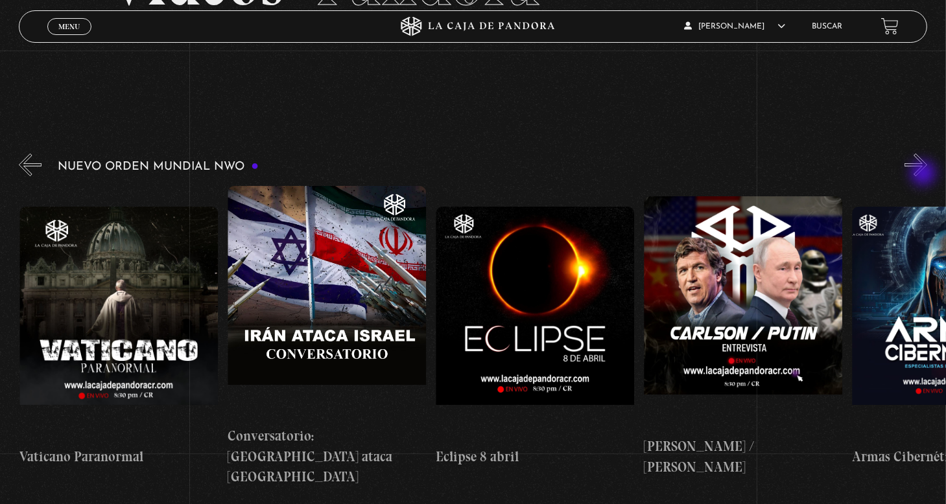
click at [924, 174] on button "»" at bounding box center [915, 165] width 23 height 23
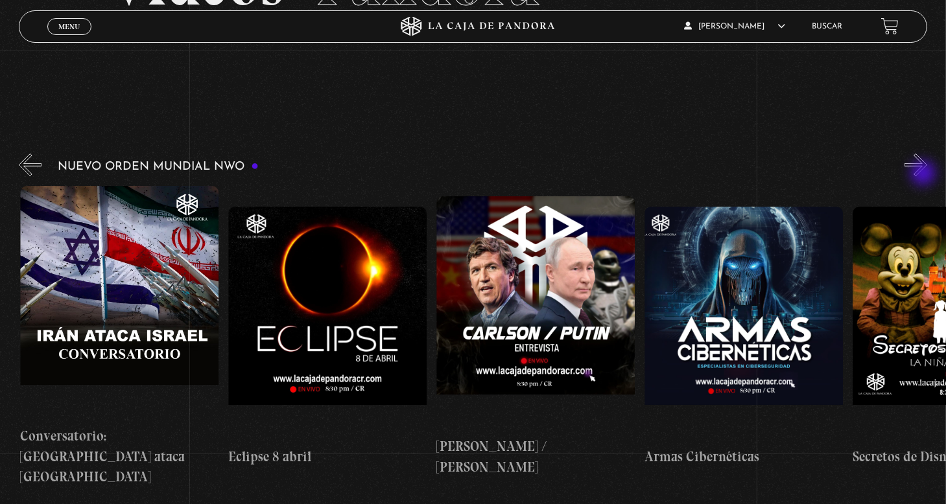
click at [924, 174] on button "»" at bounding box center [915, 165] width 23 height 23
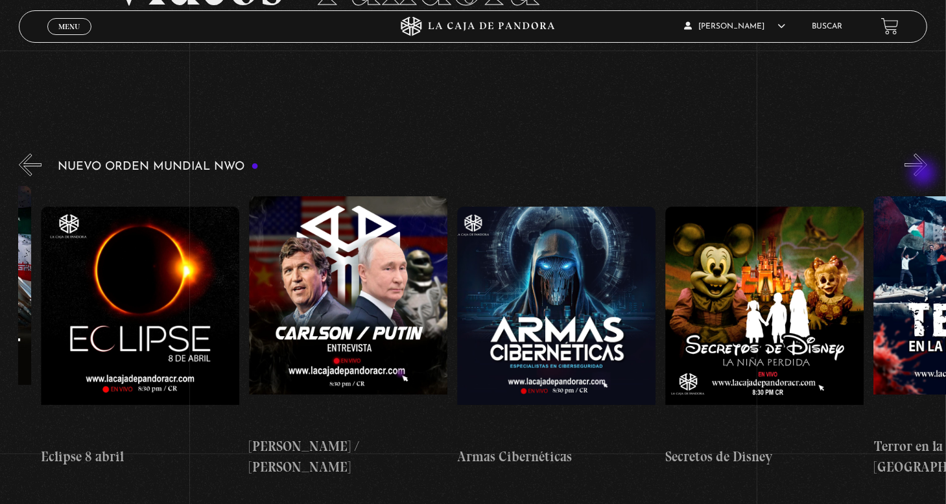
click at [924, 174] on button "»" at bounding box center [915, 165] width 23 height 23
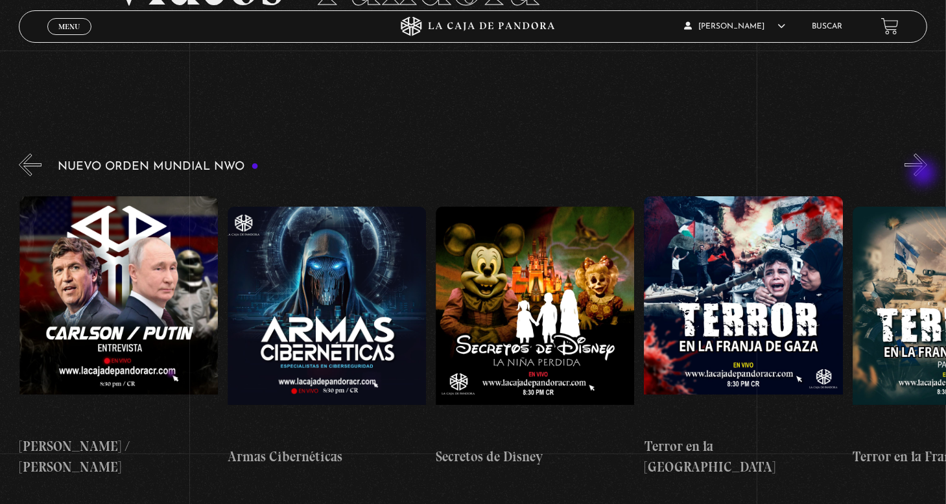
click at [924, 174] on button "»" at bounding box center [915, 165] width 23 height 23
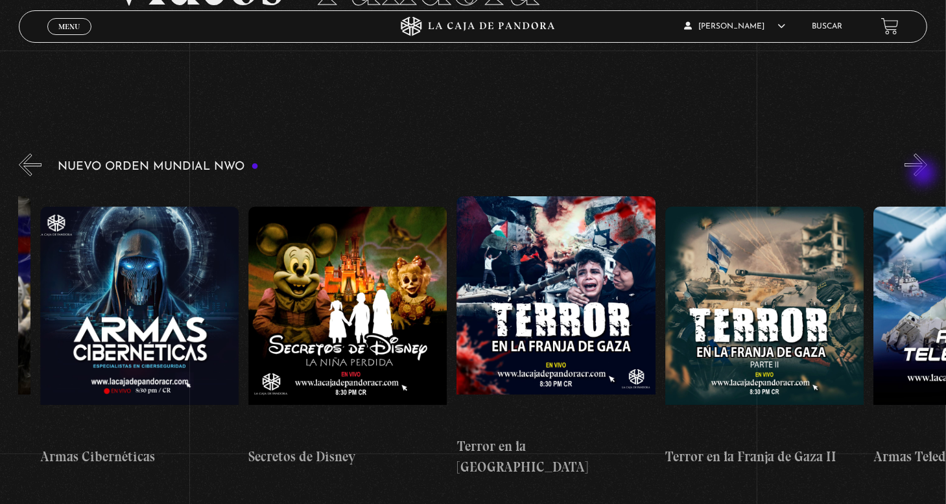
click at [924, 174] on button "»" at bounding box center [915, 165] width 23 height 23
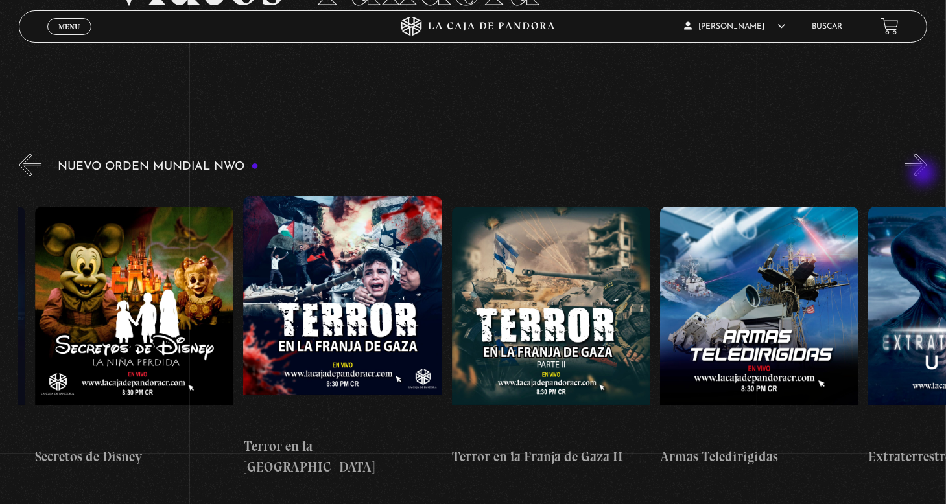
click at [924, 174] on button "»" at bounding box center [915, 165] width 23 height 23
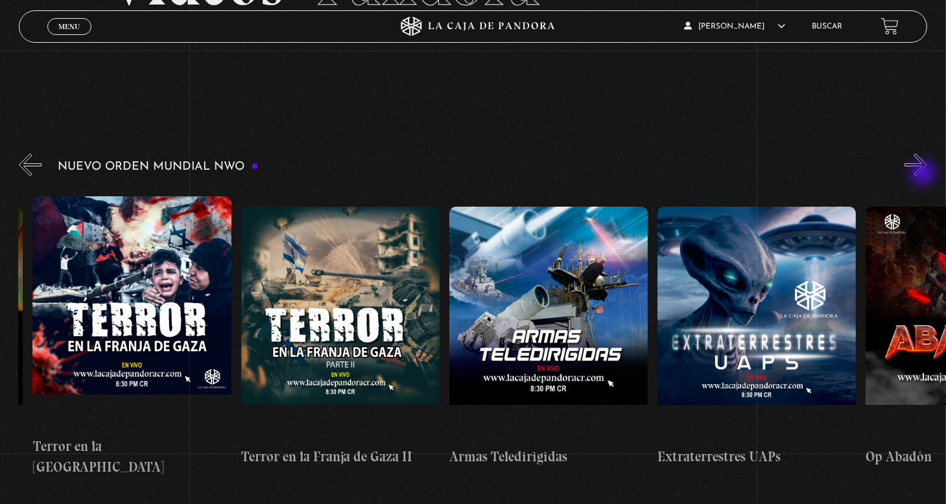
click at [924, 174] on button "»" at bounding box center [915, 165] width 23 height 23
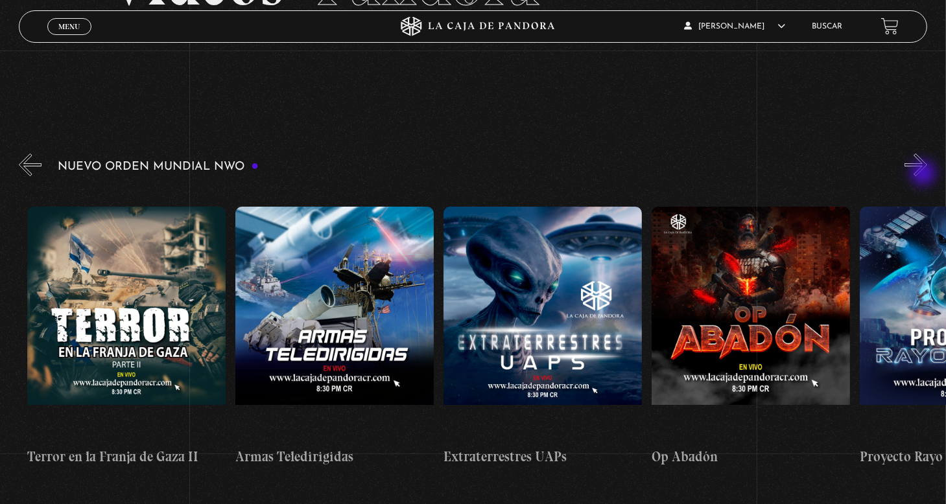
click at [924, 174] on button "»" at bounding box center [915, 165] width 23 height 23
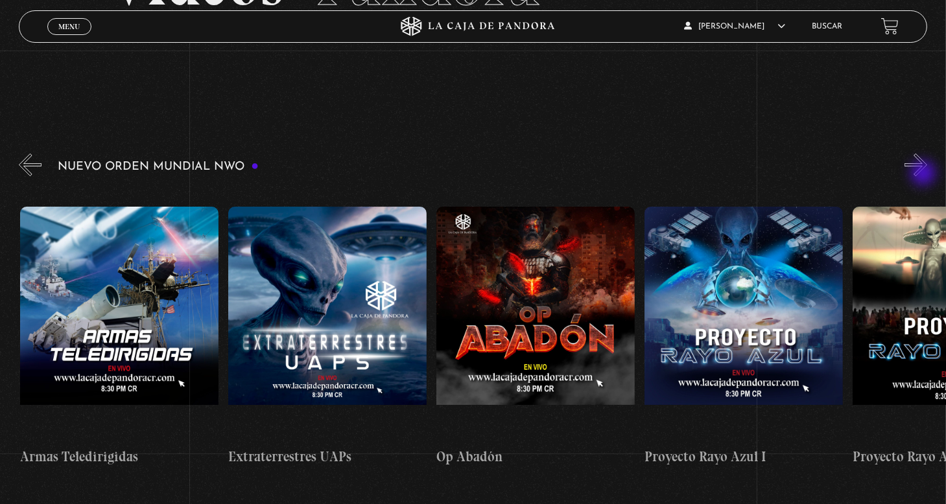
scroll to position [0, 4788]
